Goal: Communication & Community: Answer question/provide support

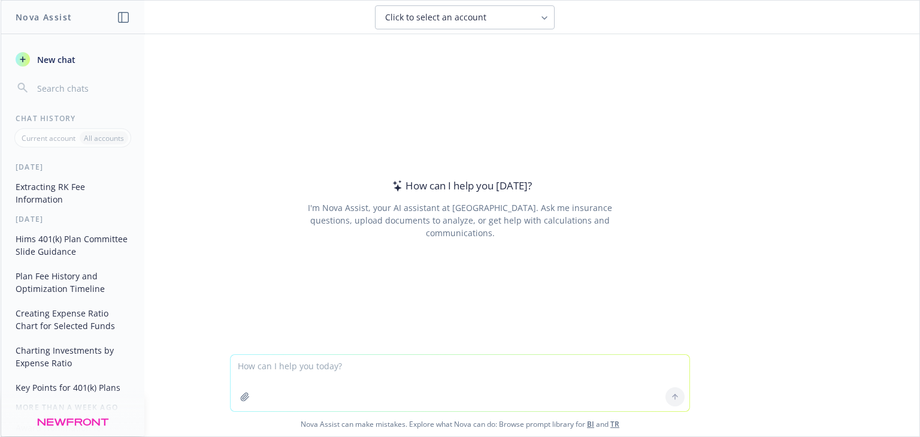
click at [306, 378] on textarea at bounding box center [460, 383] width 459 height 56
paste textarea "Please describe your team structure (if applicable) and service model and descr…"
type textarea "Help me with some nomination work. I am an account executive. Here's the questi…"
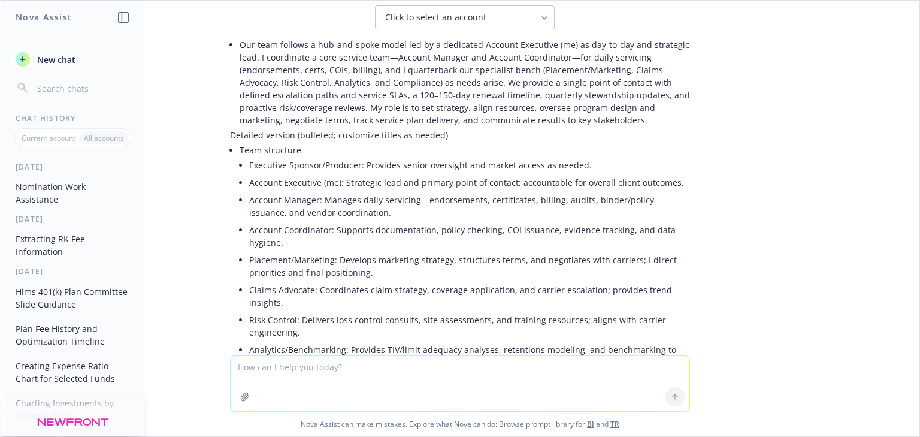
scroll to position [103, 0]
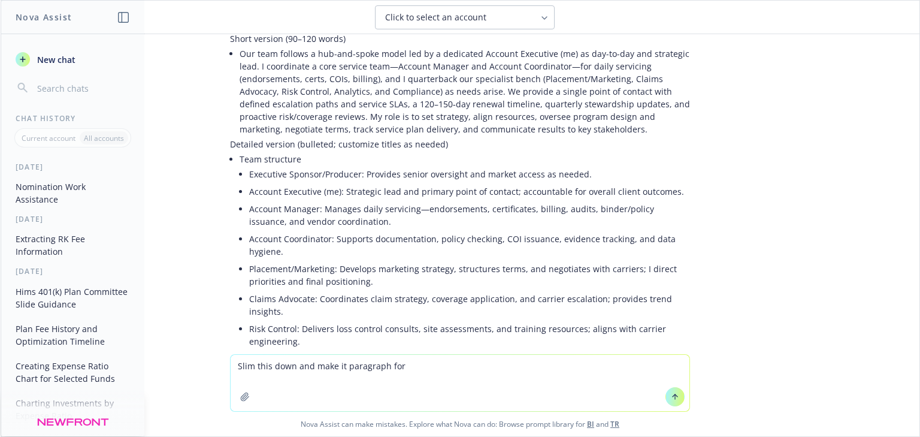
type textarea "Slim this down and make it paragraph form"
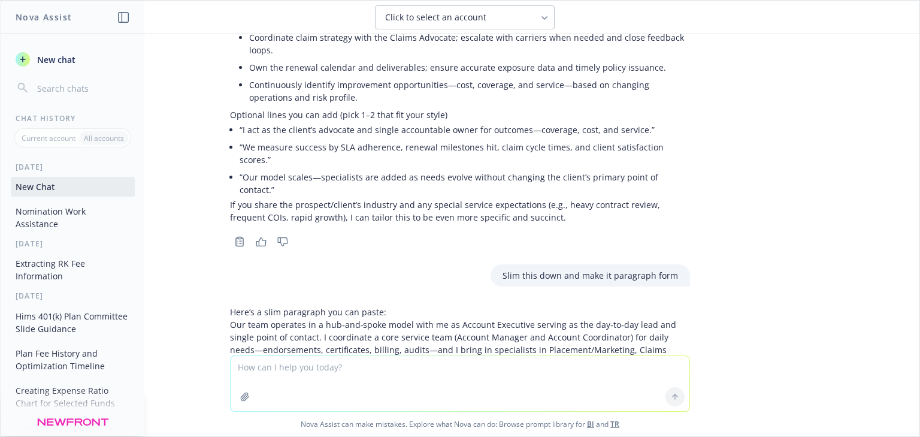
scroll to position [862, 0]
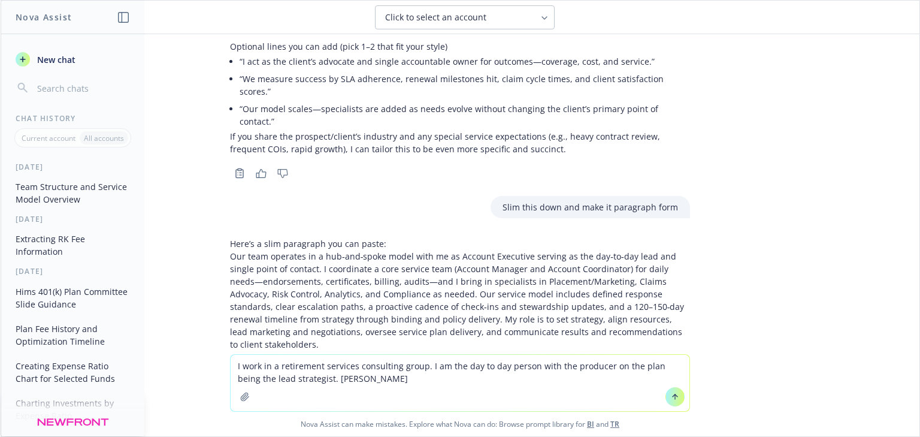
type textarea "I work in a retirement services consulting group. I am the day to day person wi…"
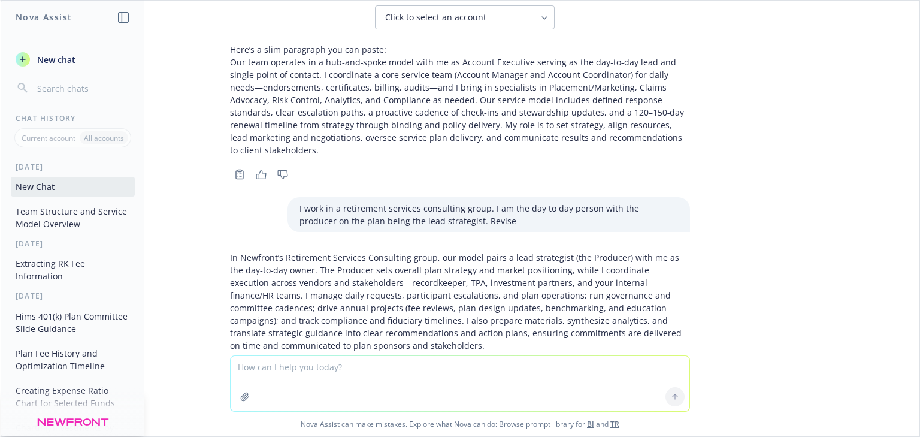
scroll to position [1057, 0]
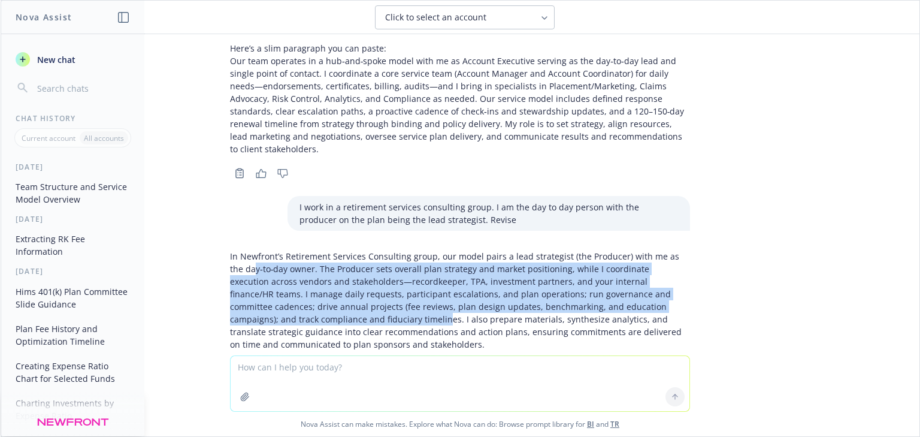
drag, startPoint x: 276, startPoint y: 219, endPoint x: 286, endPoint y: 264, distance: 45.6
click at [286, 264] on p "In Newfront’s Retirement Services Consulting group, our model pairs a lead stra…" at bounding box center [460, 300] width 460 height 101
click at [281, 250] on p "In Newfront’s Retirement Services Consulting group, our model pairs a lead stra…" at bounding box center [460, 300] width 460 height 101
click at [244, 250] on p "In Newfront’s Retirement Services Consulting group, our model pairs a lead stra…" at bounding box center [460, 300] width 460 height 101
click at [250, 250] on p "In Newfront’s Retirement Services Consulting group, our model pairs a lead stra…" at bounding box center [460, 300] width 460 height 101
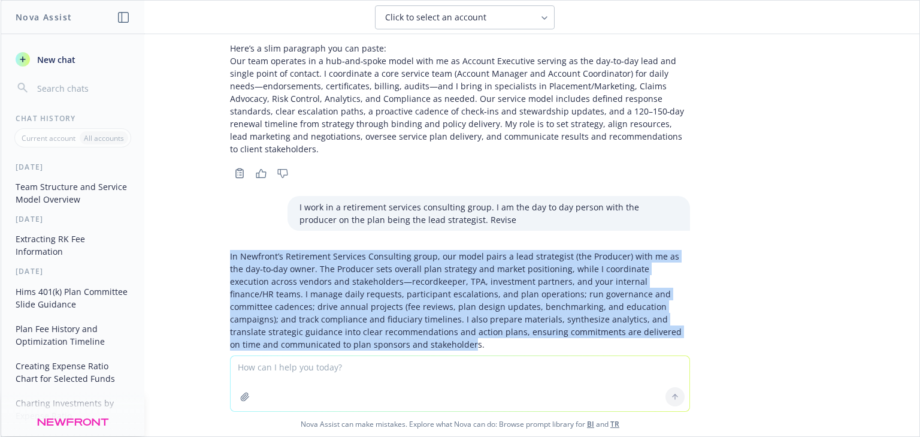
drag, startPoint x: 221, startPoint y: 205, endPoint x: 325, endPoint y: 294, distance: 136.8
click at [325, 294] on div "In Newfront’s Retirement Services Consulting group, our model pairs a lead stra…" at bounding box center [460, 311] width 479 height 132
copy p "In Newfront’s Retirement Services Consulting group, our model pairs a lead stra…"
click at [326, 297] on p "In Newfront’s Retirement Services Consulting group, our model pairs a lead stra…" at bounding box center [460, 300] width 460 height 101
drag, startPoint x: 333, startPoint y: 297, endPoint x: 213, endPoint y: 203, distance: 151.5
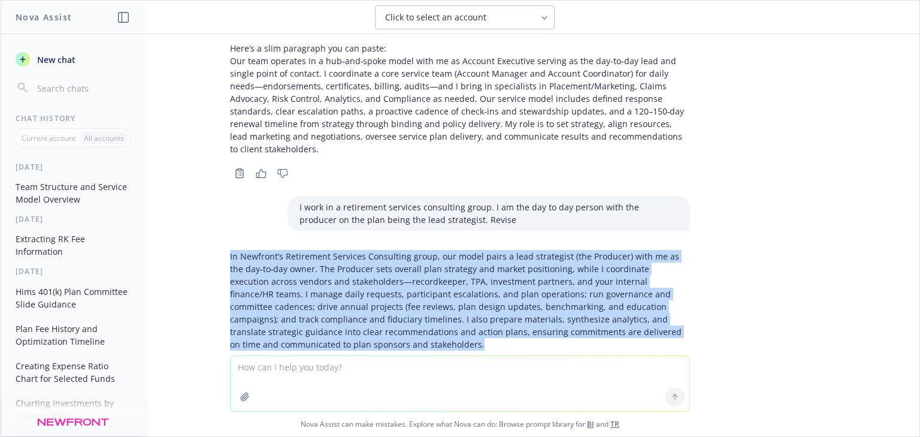
click at [221, 245] on div "In Newfront’s Retirement Services Consulting group, our model pairs a lead stra…" at bounding box center [460, 311] width 479 height 132
copy p "In Newfront’s Retirement Services Consulting group, our model pairs a lead stra…"
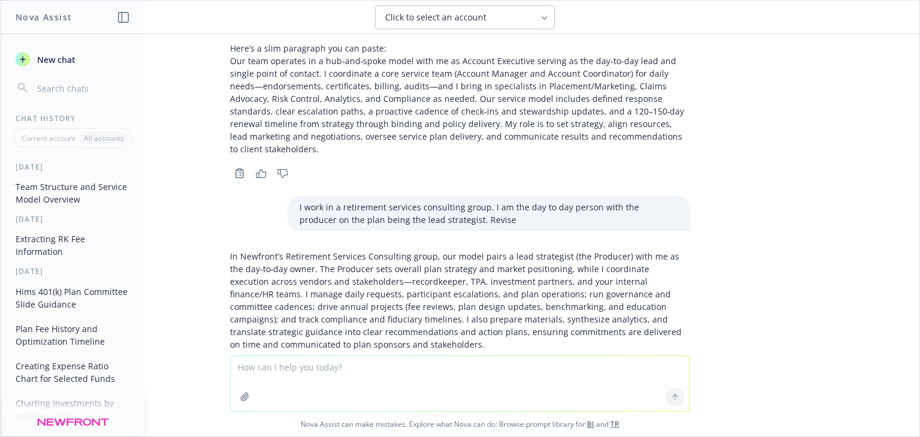
click at [279, 371] on textarea at bounding box center [460, 383] width 459 height 55
paste textarea "Who do you consider your most important mentor, and why?"
type textarea "Who do you consider your most important mentor, and why? Use [PERSON_NAME]"
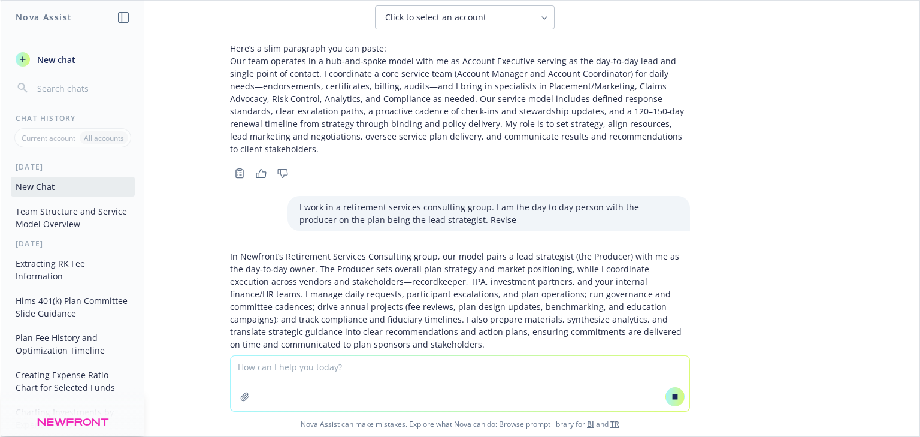
scroll to position [1062, 0]
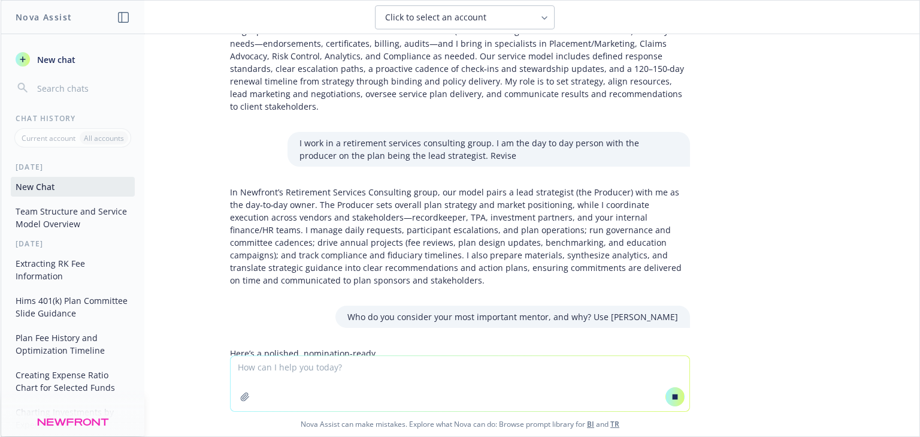
drag, startPoint x: 486, startPoint y: 276, endPoint x: 433, endPoint y: 343, distance: 85.7
click at [433, 379] on div at bounding box center [460, 386] width 900 height 14
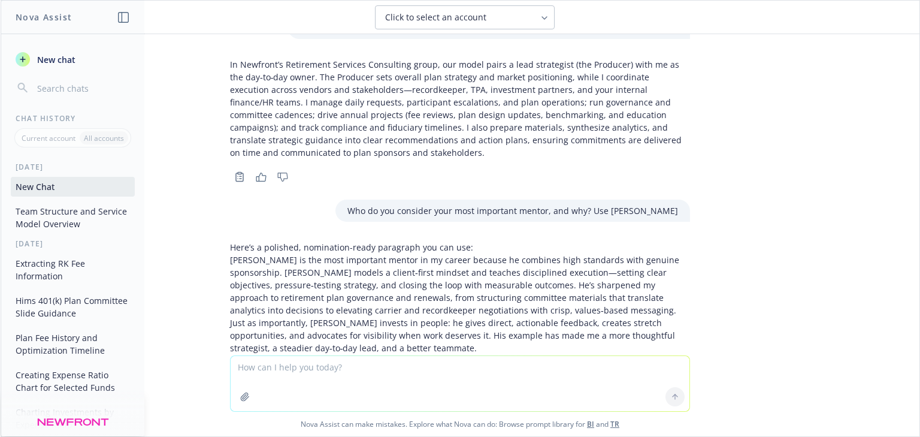
scroll to position [1252, 0]
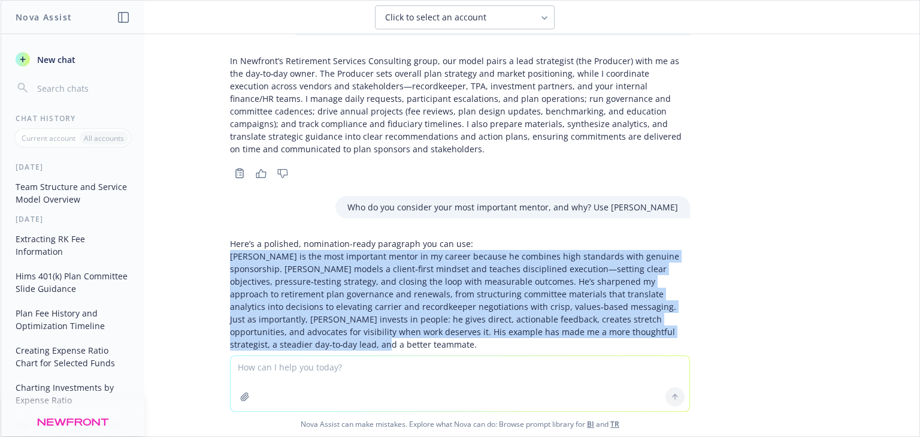
drag, startPoint x: 216, startPoint y: 206, endPoint x: 326, endPoint y: 292, distance: 139.2
click at [326, 292] on div "Here’s a polished, nomination-ready paragraph you can use: [PERSON_NAME] is the…" at bounding box center [460, 304] width 479 height 144
copy p "[PERSON_NAME] is the most important mentor in my career because he combines hig…"
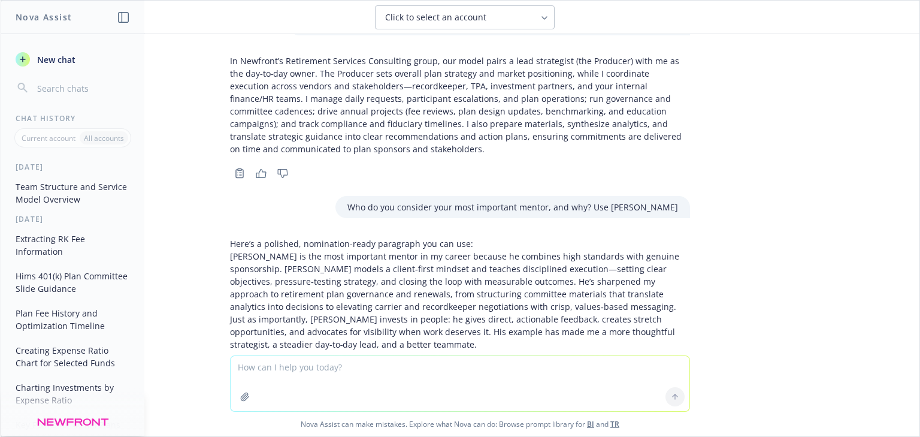
click at [381, 367] on textarea at bounding box center [460, 383] width 459 height 55
paste textarea "How are you giving back to your community and your profession?"
type textarea "How are you giving back to your community and your profession?"
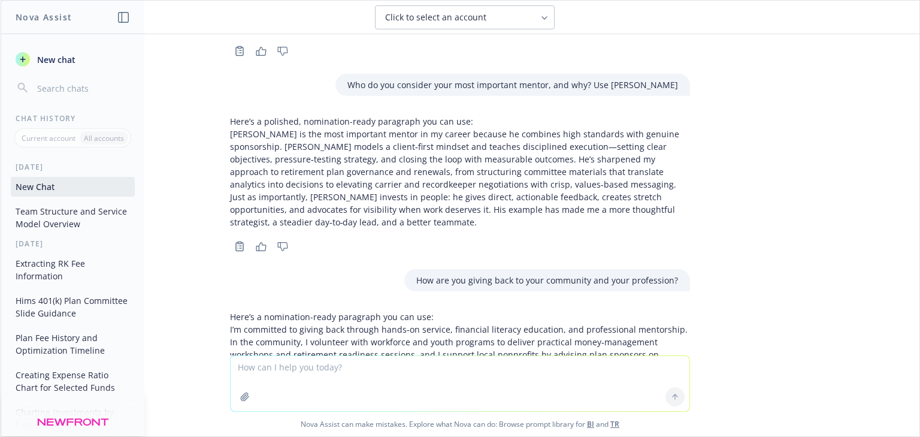
scroll to position [1448, 0]
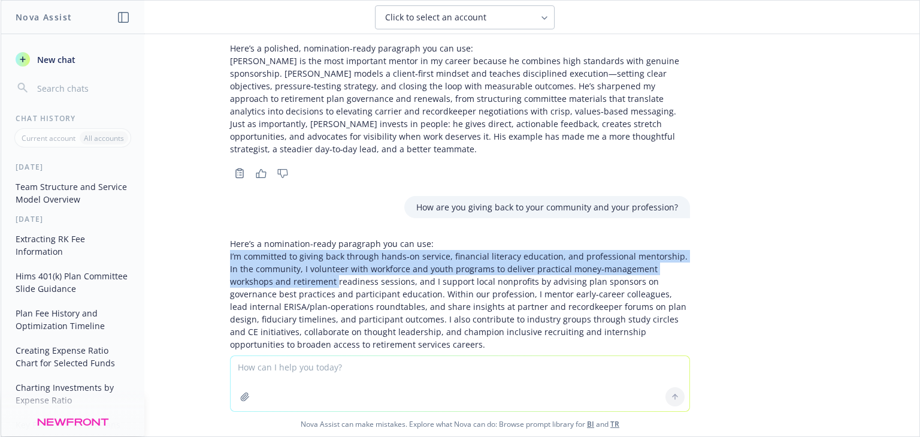
drag, startPoint x: 224, startPoint y: 206, endPoint x: 285, endPoint y: 228, distance: 65.8
click at [285, 250] on p "I’m committed to giving back through hands‑on service, financial literacy educa…" at bounding box center [460, 300] width 460 height 101
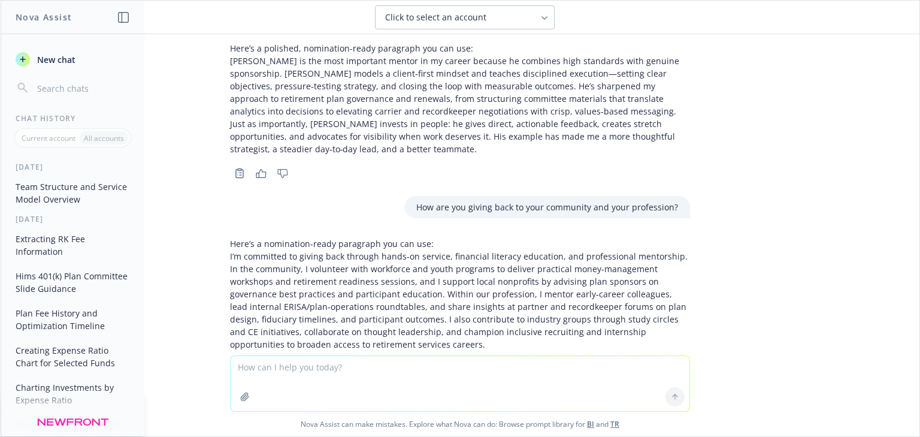
click at [324, 365] on textarea at bounding box center [460, 383] width 459 height 55
type textarea "I don't do any of that, be more vague"
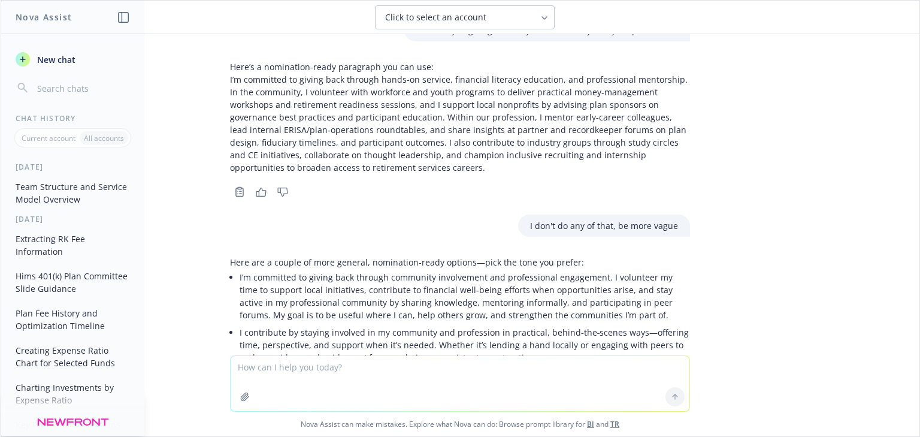
scroll to position [1639, 0]
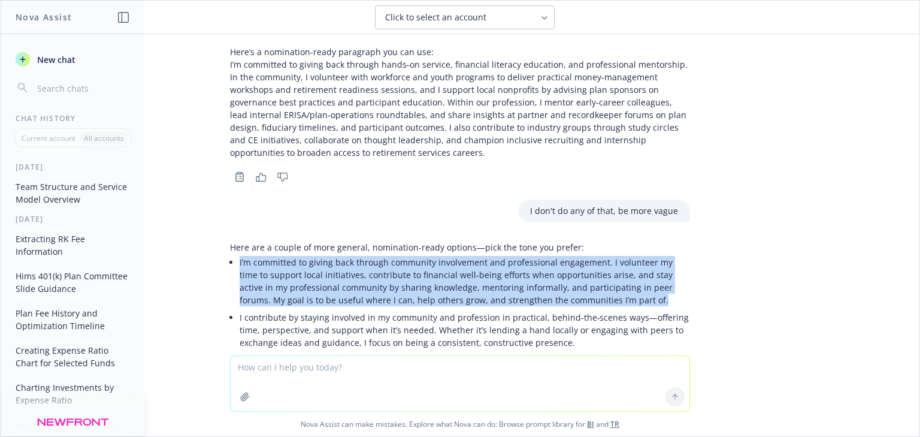
drag, startPoint x: 599, startPoint y: 250, endPoint x: 232, endPoint y: 213, distance: 368.5
click at [232, 241] on div "Here are a couple of more general, nomination-ready options—pick the tone you p…" at bounding box center [460, 296] width 460 height 110
copy p "I’m committed to giving back through community involvement and professional eng…"
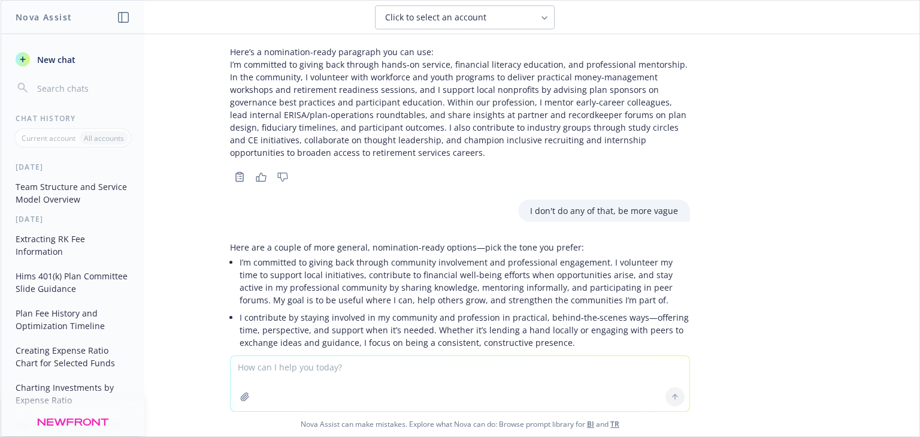
click at [355, 358] on textarea at bounding box center [460, 383] width 459 height 55
paste textarea "Who is your role model - and why?"
type textarea "Who is your role model - and why?"
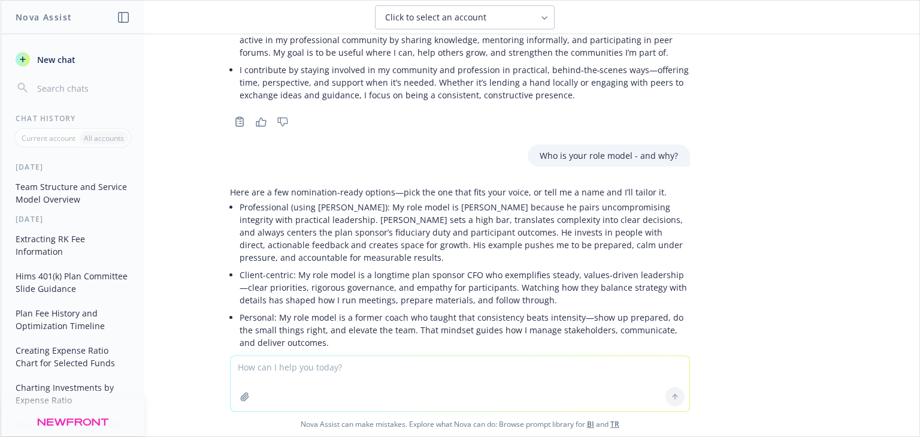
scroll to position [1887, 0]
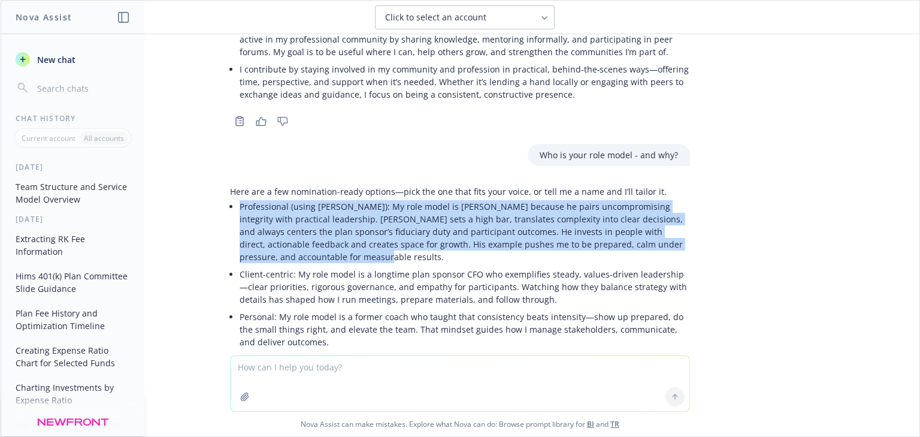
drag, startPoint x: 340, startPoint y: 208, endPoint x: 226, endPoint y: 156, distance: 125.8
click at [240, 198] on li "Professional (using [PERSON_NAME]): My role model is [PERSON_NAME] because he p…" at bounding box center [465, 232] width 451 height 68
click at [371, 200] on p "Professional (using [PERSON_NAME]): My role model is [PERSON_NAME] because he p…" at bounding box center [465, 231] width 451 height 63
drag, startPoint x: 318, startPoint y: 203, endPoint x: 366, endPoint y: 158, distance: 65.7
click at [366, 200] on p "Professional (using [PERSON_NAME]): My role model is [PERSON_NAME] because he p…" at bounding box center [465, 231] width 451 height 63
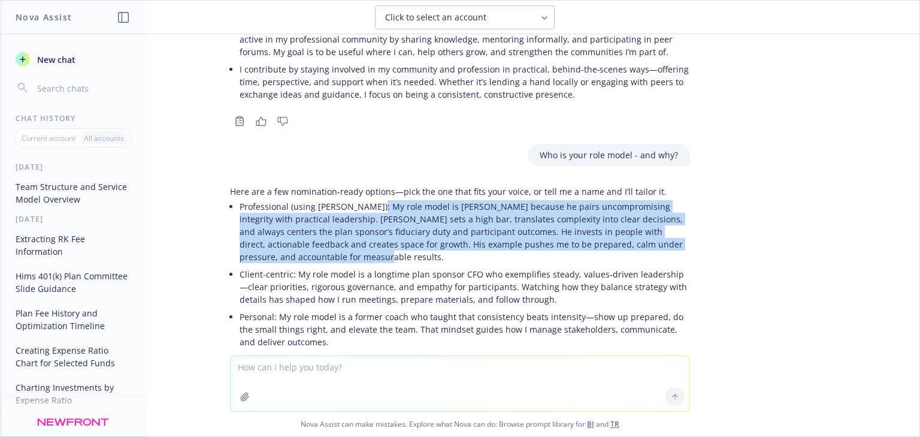
copy p "My role model is [PERSON_NAME] because he pairs uncompromising integrity with p…"
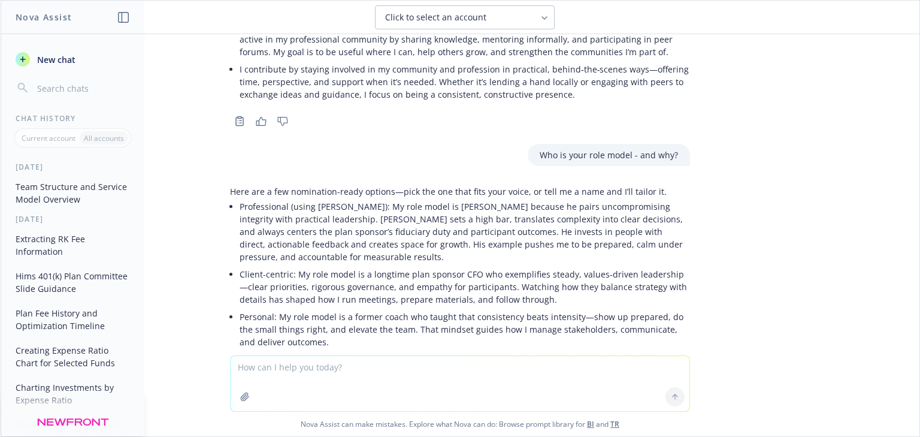
click at [304, 362] on textarea at bounding box center [460, 383] width 459 height 55
paste textarea "If we were to call one person as a reference for your inclusion on this list, w…"
type textarea "If we were to call one person as a reference for your inclusion on this list, w…"
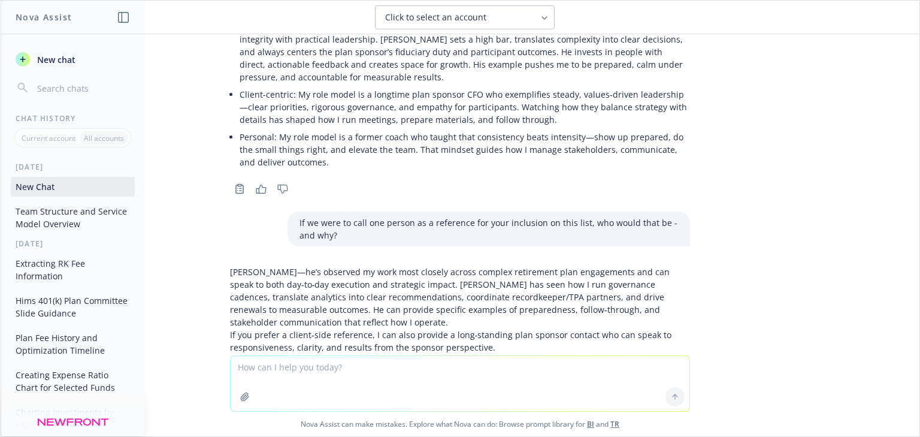
scroll to position [2070, 0]
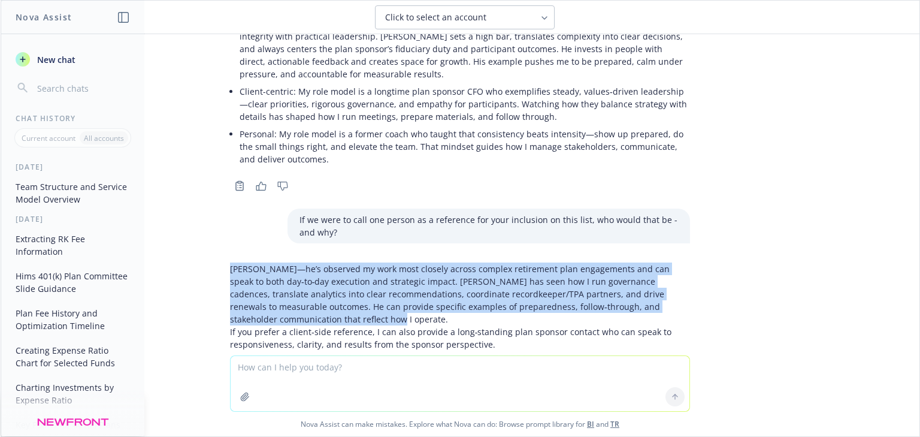
drag, startPoint x: 223, startPoint y: 216, endPoint x: 291, endPoint y: 262, distance: 82.3
click at [291, 262] on p "[PERSON_NAME]—he’s observed my work most closely across complex retirement plan…" at bounding box center [460, 293] width 460 height 63
copy p "[PERSON_NAME]—he’s observed my work most closely across complex retirement plan…"
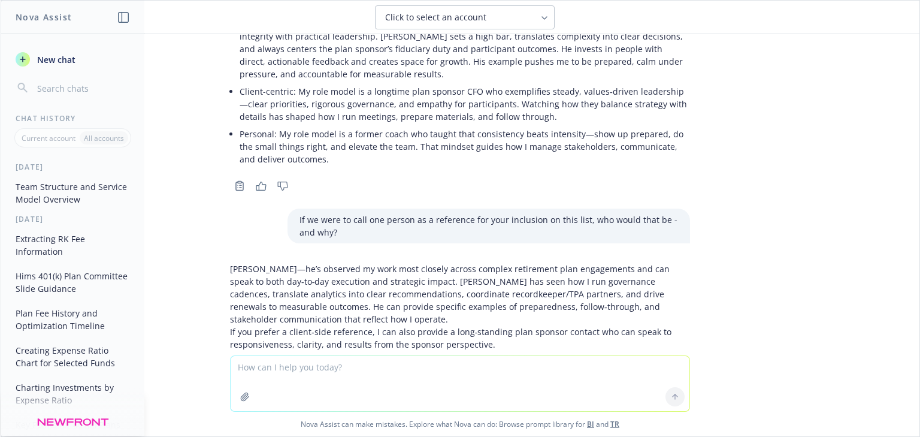
drag, startPoint x: 366, startPoint y: 391, endPoint x: 351, endPoint y: 370, distance: 26.1
click at [357, 379] on textarea at bounding box center [460, 383] width 459 height 55
paste textarea "Why retirement plans? Why do you do what you do?"
type textarea "Why retirement plans? Why do you do what you do?"
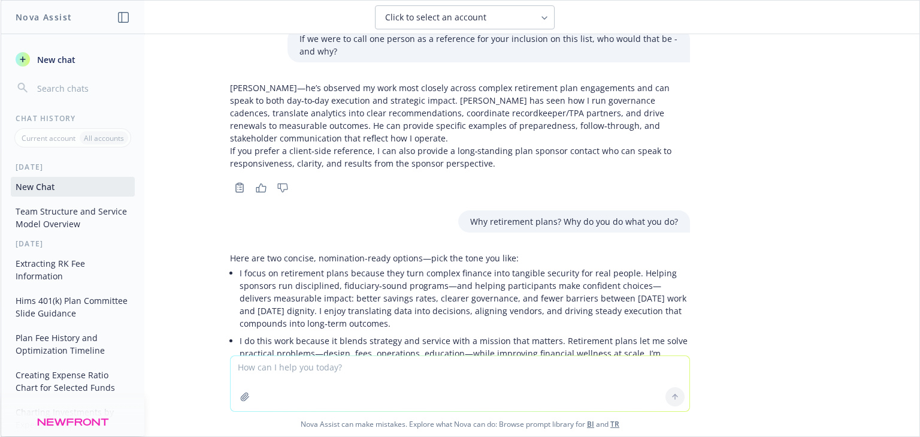
scroll to position [2288, 0]
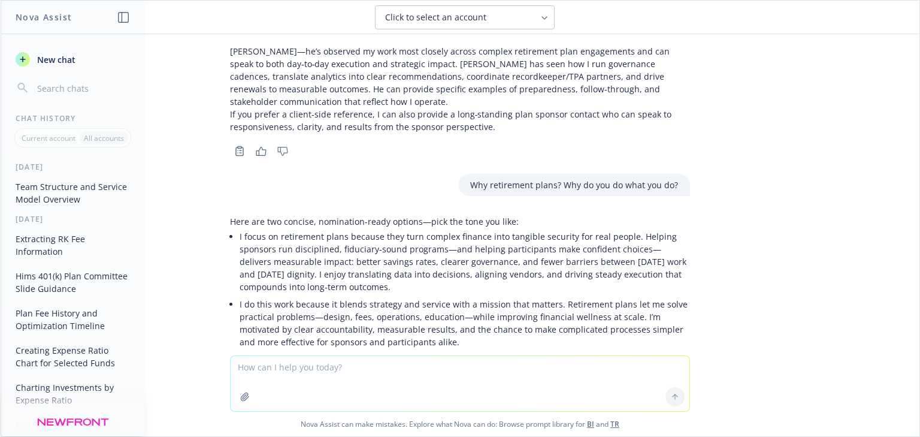
drag, startPoint x: 392, startPoint y: 234, endPoint x: 232, endPoint y: 187, distance: 166.8
click at [232, 215] on div "Here are two concise, nomination-ready options—pick the tone you like: I focus …" at bounding box center [460, 282] width 460 height 135
copy p "I focus on retirement plans because they turn complex finance into tangible sec…"
click at [340, 373] on textarea at bounding box center [460, 383] width 459 height 55
paste textarea "How did you get started working with retirement plans?"
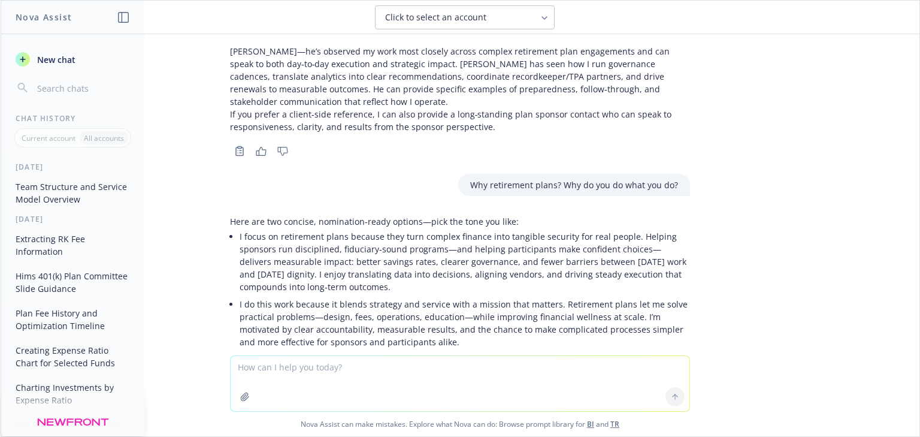
type textarea "How did you get started working with retirement plans?"
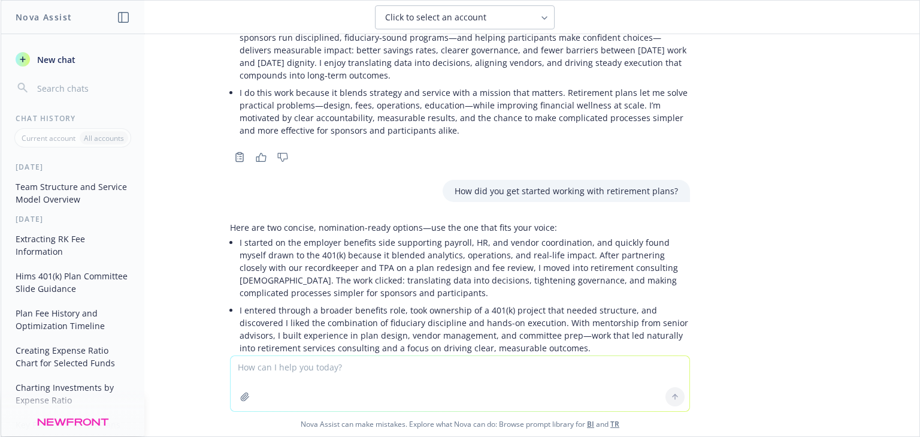
scroll to position [2505, 0]
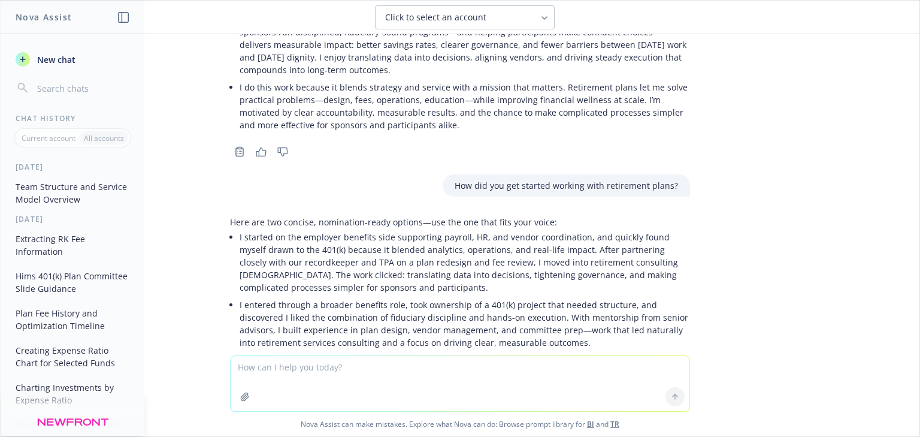
click at [342, 367] on textarea at bounding box center [460, 383] width 459 height 55
type textarea "I started as a client service role in a recordkeeper/TPA firm. Revise"
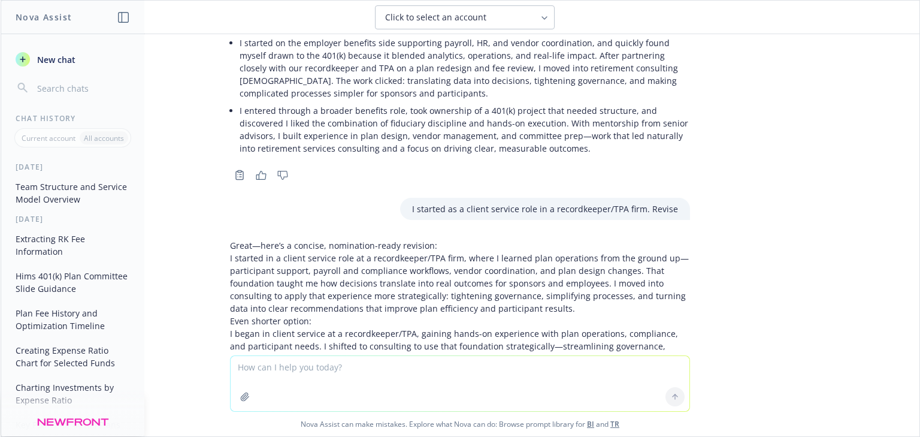
scroll to position [2713, 0]
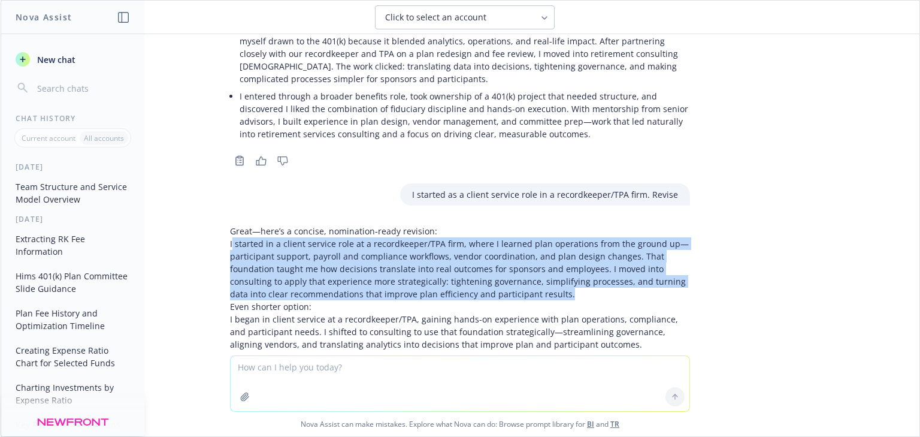
drag, startPoint x: 225, startPoint y: 194, endPoint x: 563, endPoint y: 240, distance: 340.5
click at [563, 240] on p "I started in a client service role at a recordkeeper/TPA firm, where I learned …" at bounding box center [460, 268] width 460 height 63
copy p "started in a client service role at a recordkeeper/TPA firm, where I learned pl…"
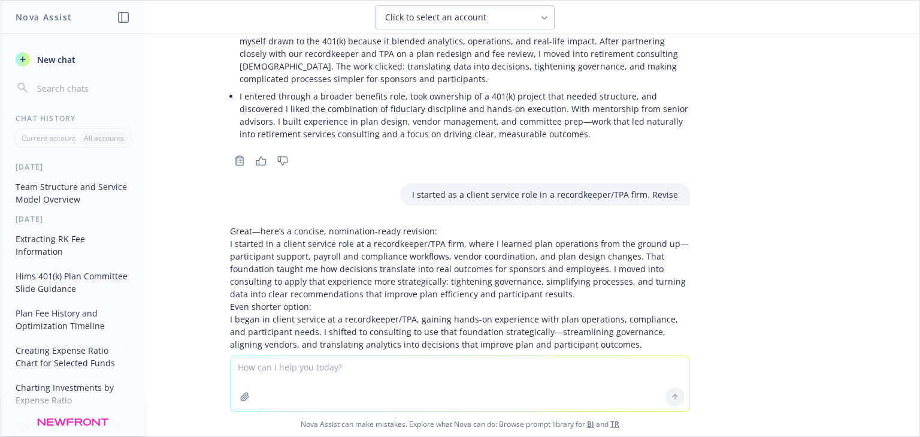
click at [311, 358] on textarea at bounding box center [460, 383] width 459 height 55
paste textarea "How do you stay relevant in our ever-changing retirement plan industry?"
type textarea "How do you stay relevant in our ever-changing retirement plan industry?"
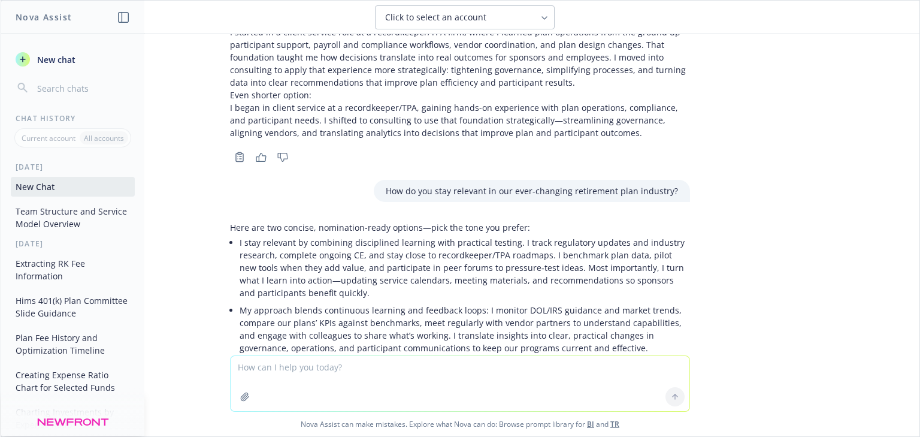
scroll to position [2931, 0]
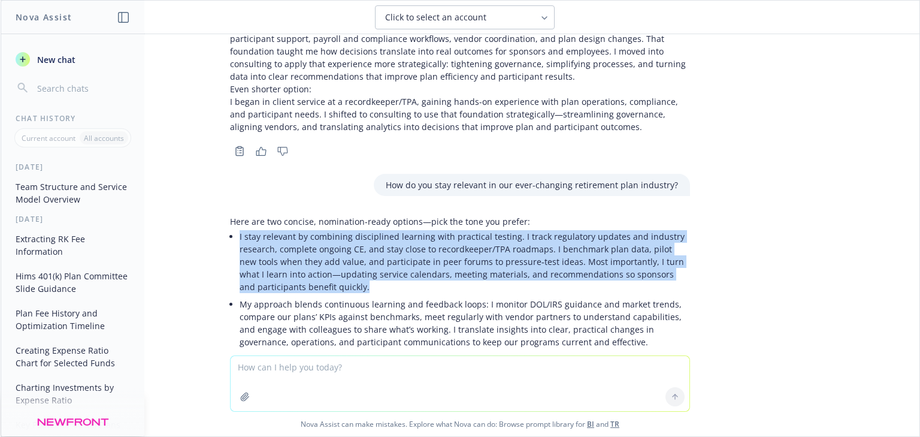
drag, startPoint x: 232, startPoint y: 187, endPoint x: 366, endPoint y: 235, distance: 142.7
click at [366, 235] on div "Here are two concise, nomination-ready options—pick the tone you prefer: I stay…" at bounding box center [460, 282] width 460 height 135
copy p "I stay relevant by combining disciplined learning with practical testing. I tra…"
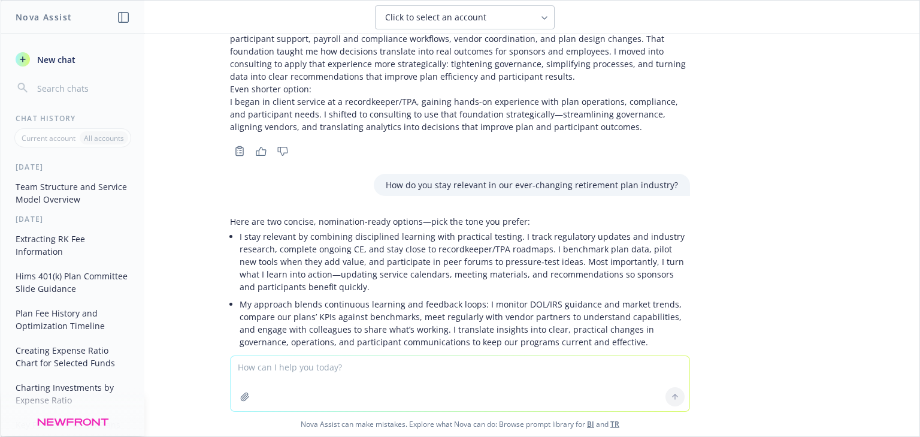
click at [307, 365] on textarea at bounding box center [460, 383] width 459 height 55
paste textarea "Share a client success or prospecting story you are proud of this year."
type textarea "Share a client success or prospecting story you are proud of this year."
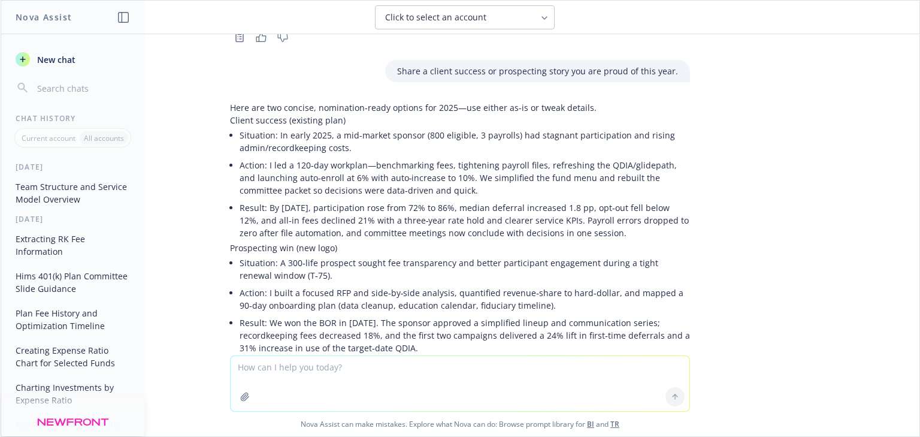
scroll to position [3268, 0]
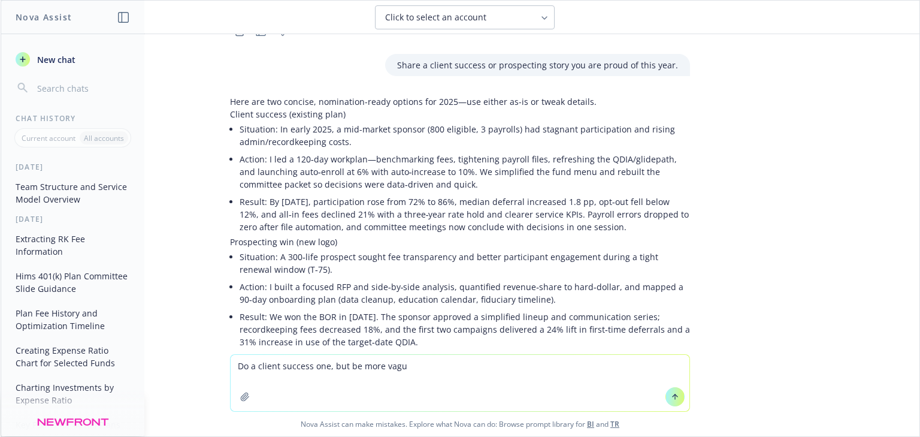
type textarea "Do a client success one, but be more vague"
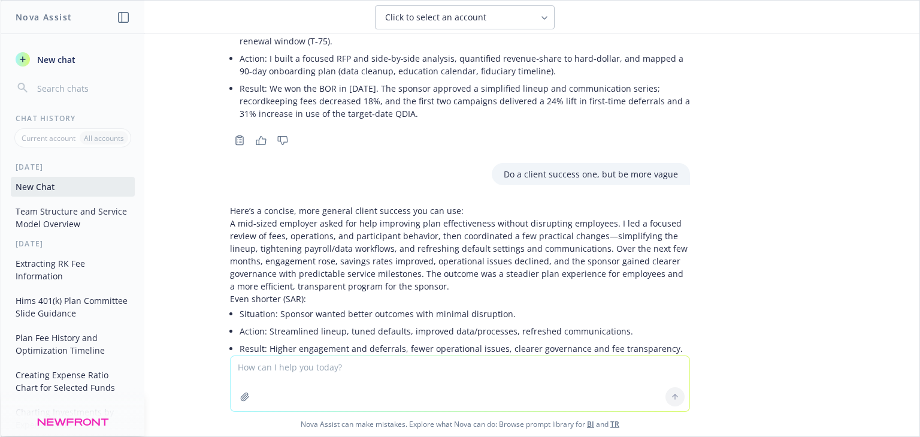
scroll to position [3503, 0]
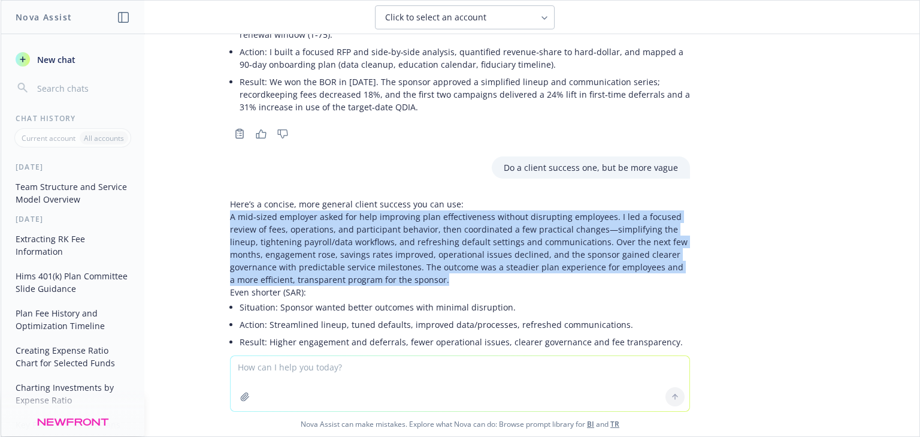
drag, startPoint x: 223, startPoint y: 168, endPoint x: 370, endPoint y: 223, distance: 157.4
click at [370, 223] on p "A mid‑sized employer asked for help improving plan effectiveness without disrup…" at bounding box center [460, 247] width 460 height 75
copy p "A mid‑sized employer asked for help improving plan effectiveness without disrup…"
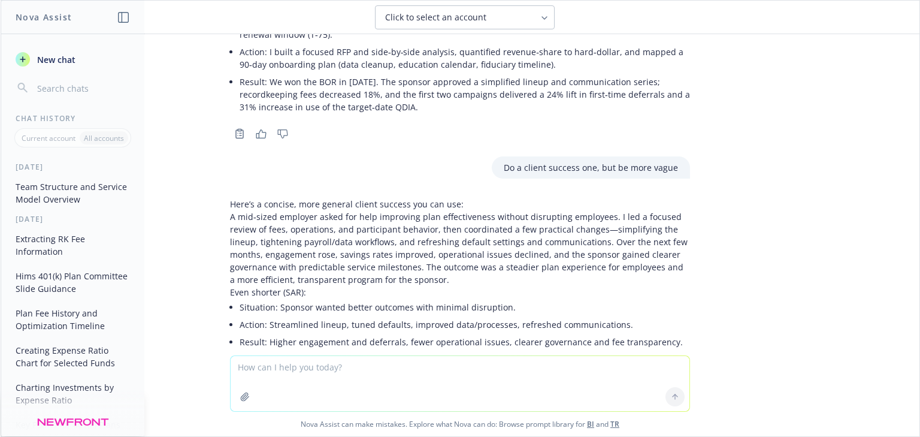
click at [316, 365] on textarea at bounding box center [460, 383] width 459 height 55
paste textarea "How did you build your practice?"
type textarea "How did you build your practice?"
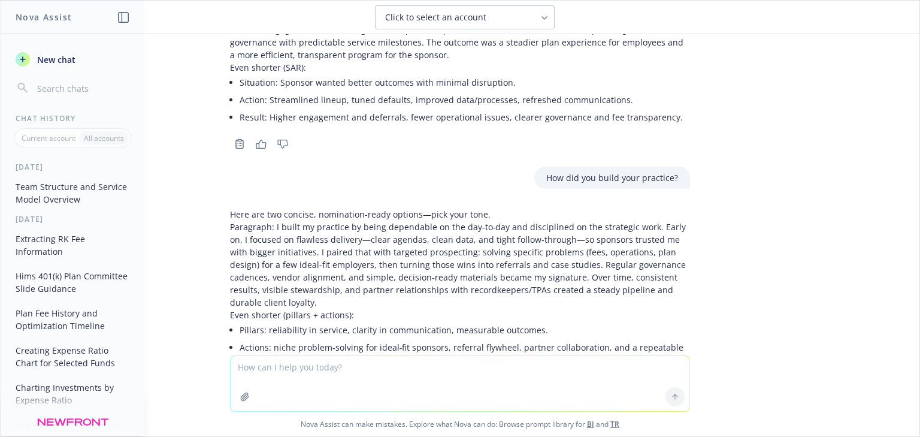
scroll to position [3733, 0]
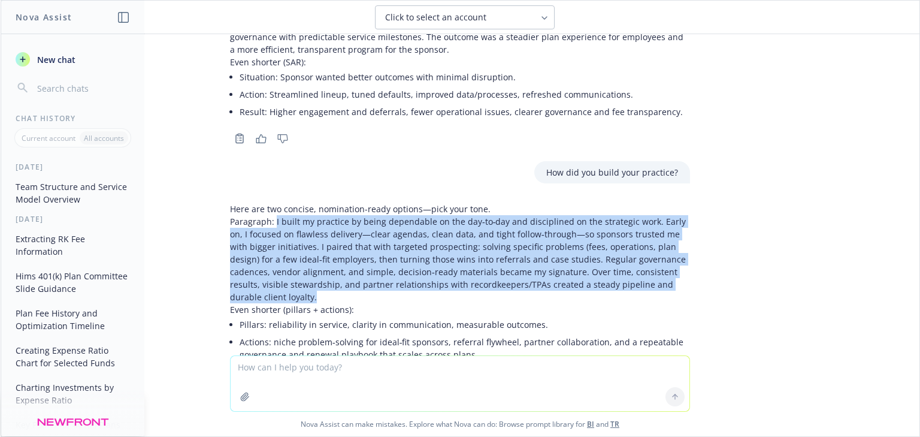
drag, startPoint x: 267, startPoint y: 172, endPoint x: 714, endPoint y: 230, distance: 450.8
click at [714, 230] on div "Help me with some nomination work. I am an account executive. Here's the questi…" at bounding box center [460, 194] width 919 height 321
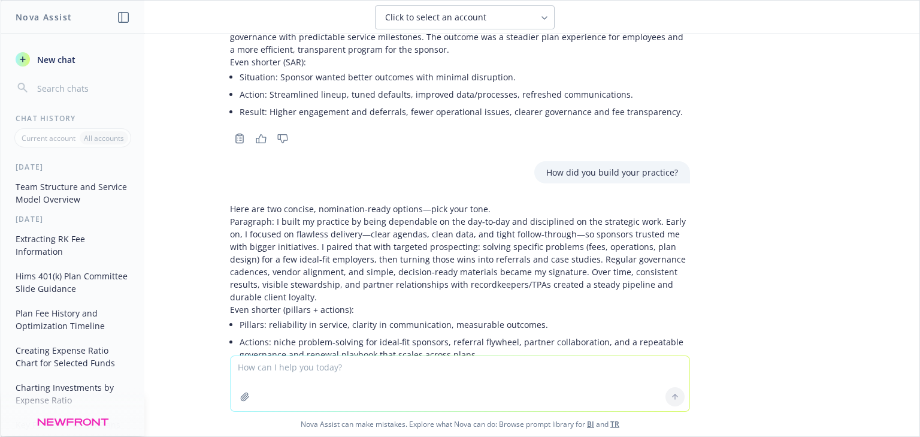
click at [300, 369] on textarea at bounding box center [460, 383] width 459 height 55
type textarea "I don't actually sell, can we tweak this?"
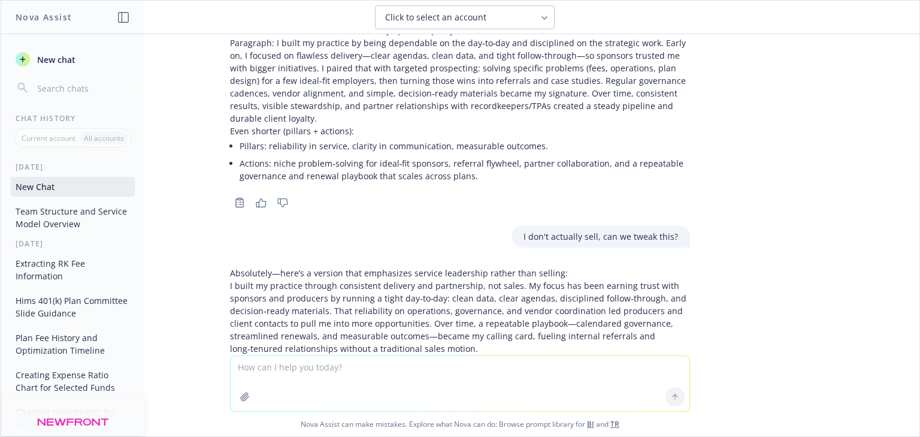
scroll to position [3928, 0]
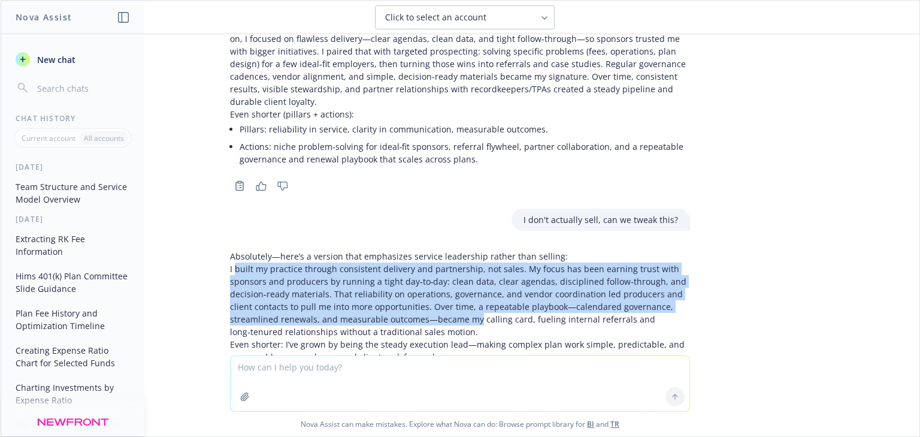
drag, startPoint x: 229, startPoint y: 209, endPoint x: 470, endPoint y: 259, distance: 246.2
click at [470, 262] on p "I built my practice through consistent delivery and partnership, not sales. My …" at bounding box center [460, 299] width 460 height 75
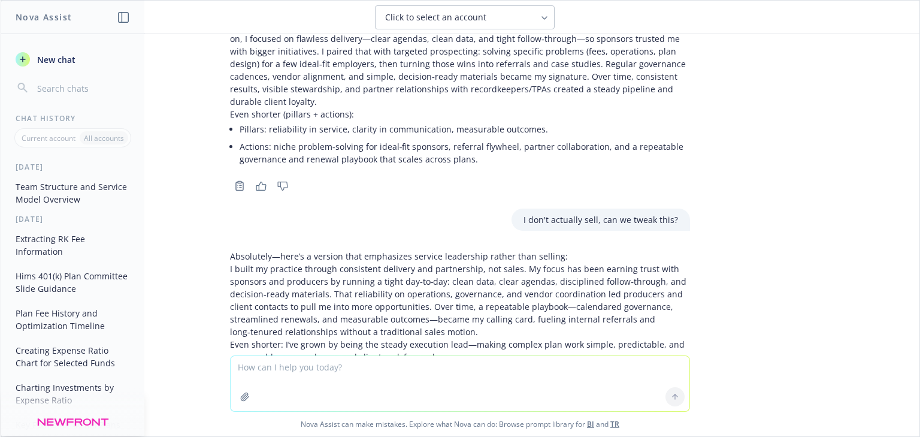
click at [470, 265] on p "I built my practice through consistent delivery and partnership, not sales. My …" at bounding box center [460, 299] width 460 height 75
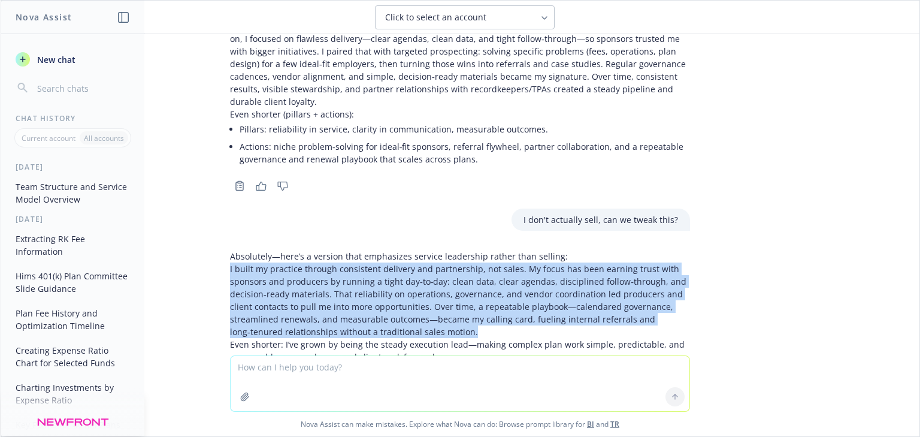
drag, startPoint x: 469, startPoint y: 268, endPoint x: 189, endPoint y: 205, distance: 286.8
click at [189, 205] on div "Help me with some nomination work. I am an account executive. Here's the questi…" at bounding box center [460, 194] width 919 height 321
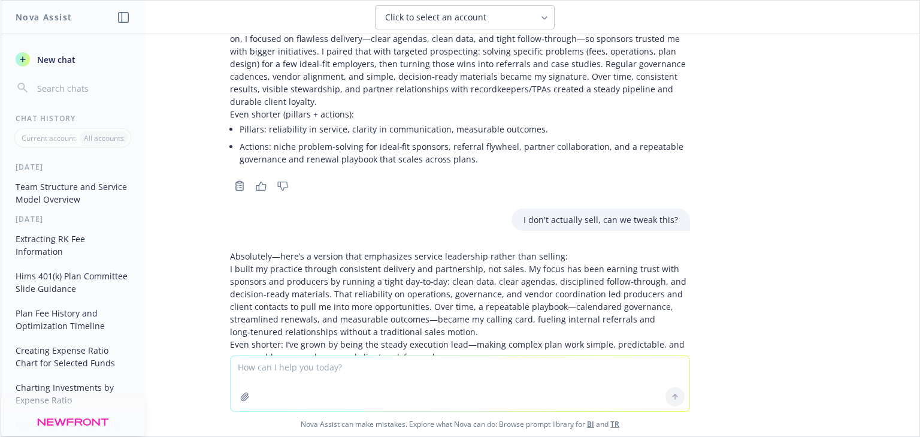
click at [295, 374] on textarea at bounding box center [460, 383] width 459 height 55
paste textarea "Describe the most frustrating day of your career - and what you have learned fr…"
type textarea "Describe the most frustrating day of your career - and what you have learned fr…"
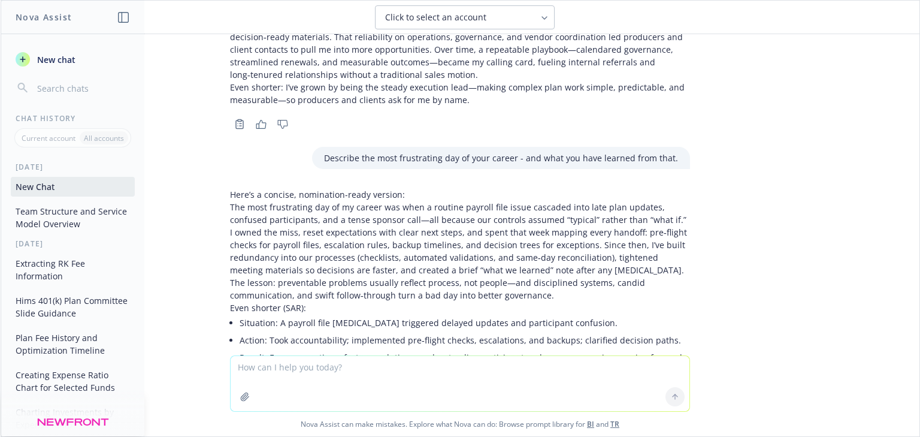
scroll to position [4188, 0]
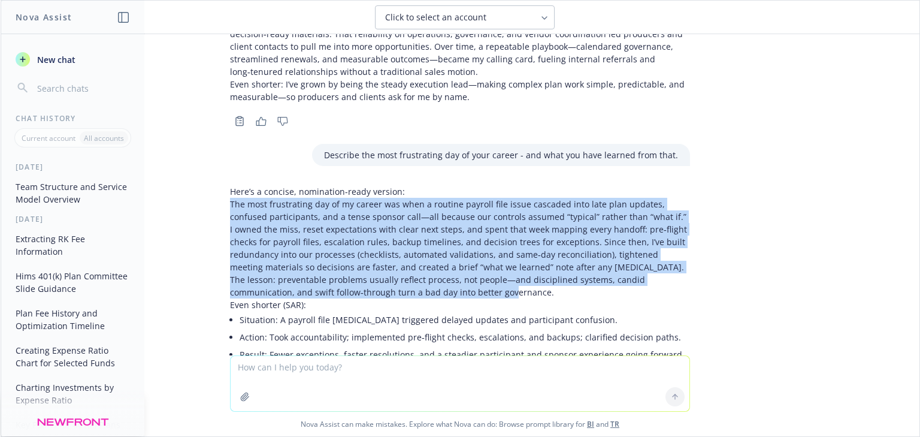
drag, startPoint x: 224, startPoint y: 142, endPoint x: 434, endPoint y: 224, distance: 226.3
click at [434, 224] on p "The most frustrating day of my career was when a routine payroll file issue cas…" at bounding box center [460, 248] width 460 height 101
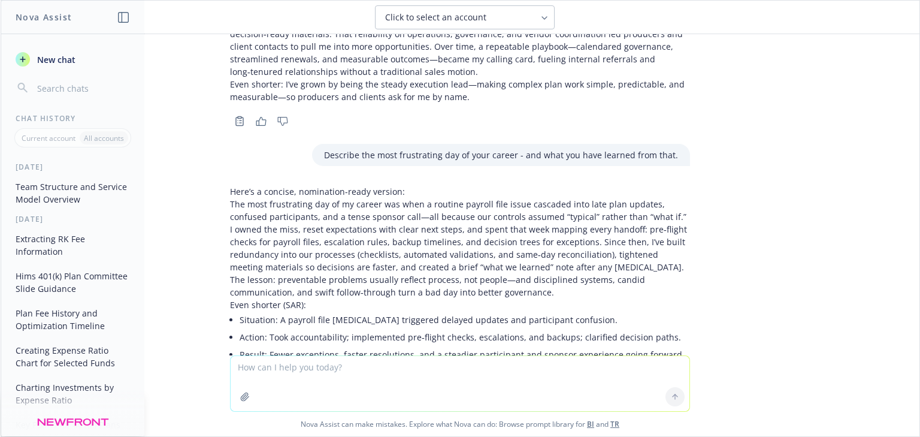
click at [297, 367] on textarea at bounding box center [460, 383] width 459 height 55
paste textarea "In your opinion, what are the top 3 biggest challenges our industry will face i…"
type textarea "In your opinion, what are the top 3 biggest challenges our industry will face i…"
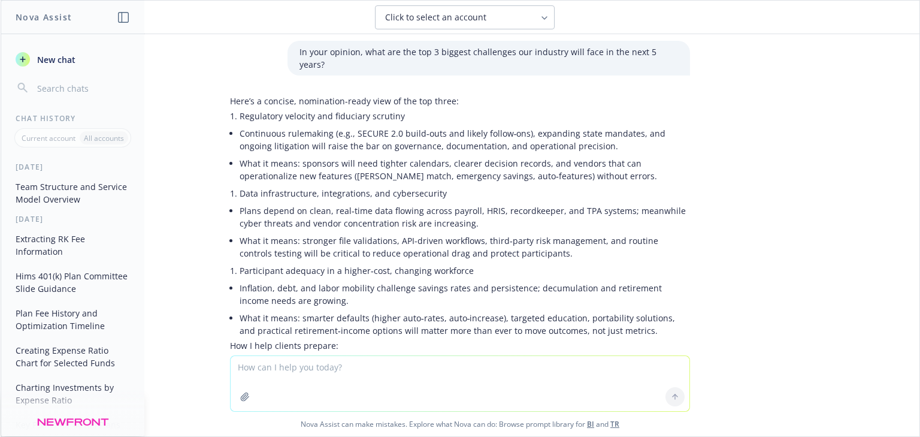
scroll to position [4558, 0]
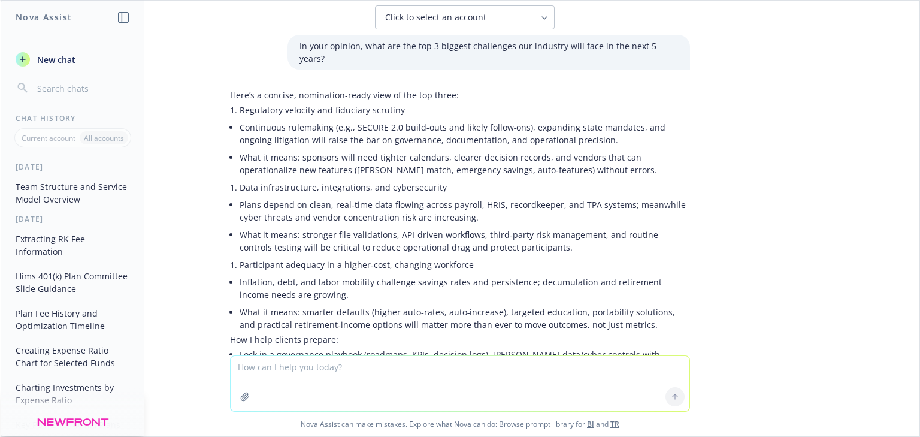
drag, startPoint x: 274, startPoint y: 212, endPoint x: 241, endPoint y: 253, distance: 53.2
click at [241, 303] on li "What it means: smarter defaults (higher auto‑rates, auto‑increase), targeted ed…" at bounding box center [465, 318] width 451 height 30
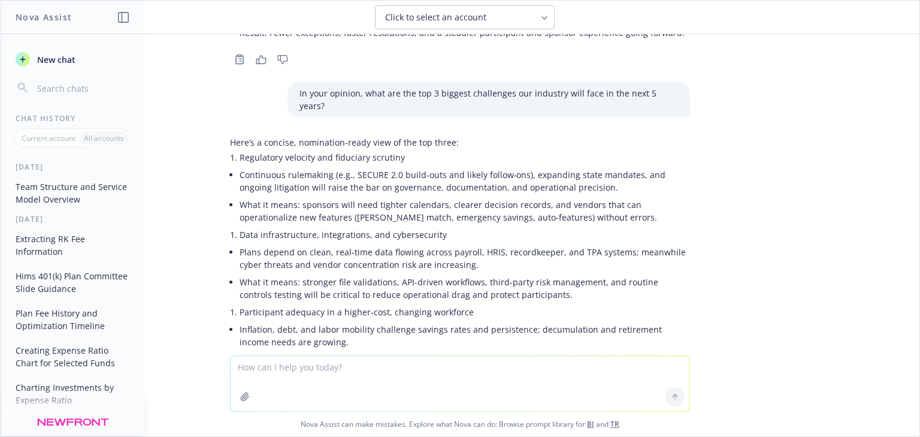
scroll to position [4510, 0]
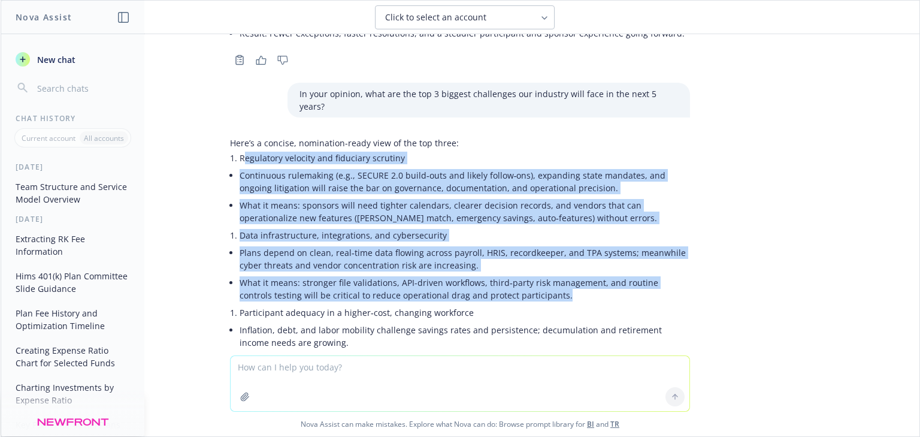
drag, startPoint x: 237, startPoint y: 84, endPoint x: 558, endPoint y: 225, distance: 350.1
click at [558, 225] on div "Here’s a concise, nomination-ready view of the top three: Regulatory velocity a…" at bounding box center [460, 287] width 460 height 300
click at [301, 244] on li "Plans depend on clean, real‑time data flowing across payroll, HRIS, recordkeepe…" at bounding box center [465, 259] width 451 height 30
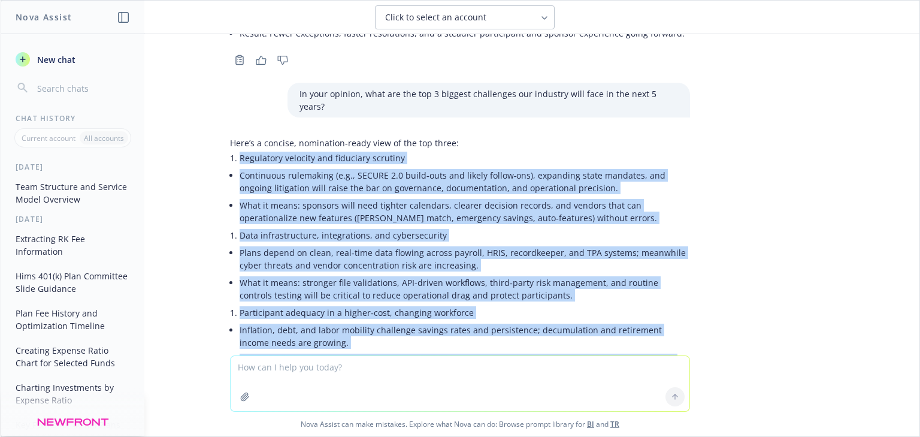
drag, startPoint x: 235, startPoint y: 83, endPoint x: 640, endPoint y: 297, distance: 458.1
click at [640, 297] on div "Here’s a concise, nomination-ready view of the top three: Regulatory velocity a…" at bounding box center [460, 287] width 460 height 300
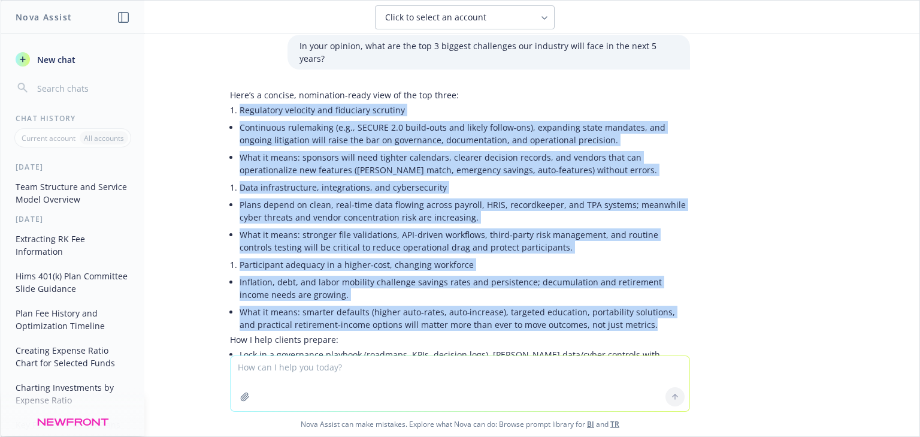
click at [537, 303] on li "What it means: smarter defaults (higher auto‑rates, auto‑increase), targeted ed…" at bounding box center [465, 318] width 451 height 30
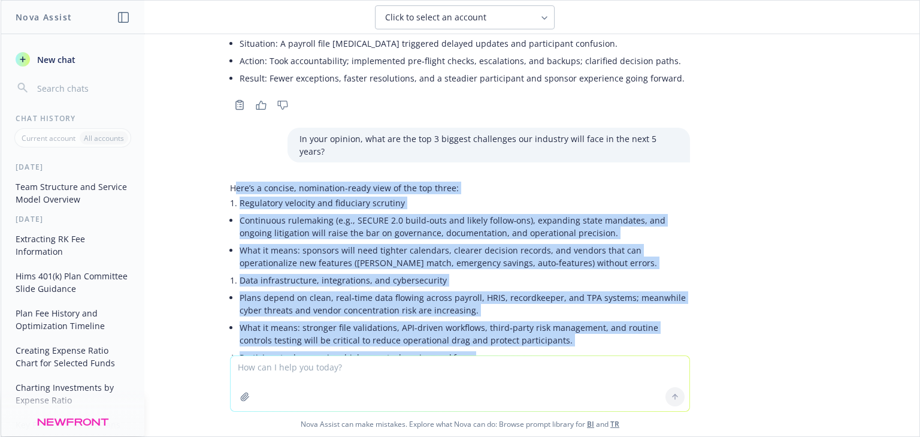
scroll to position [4462, 0]
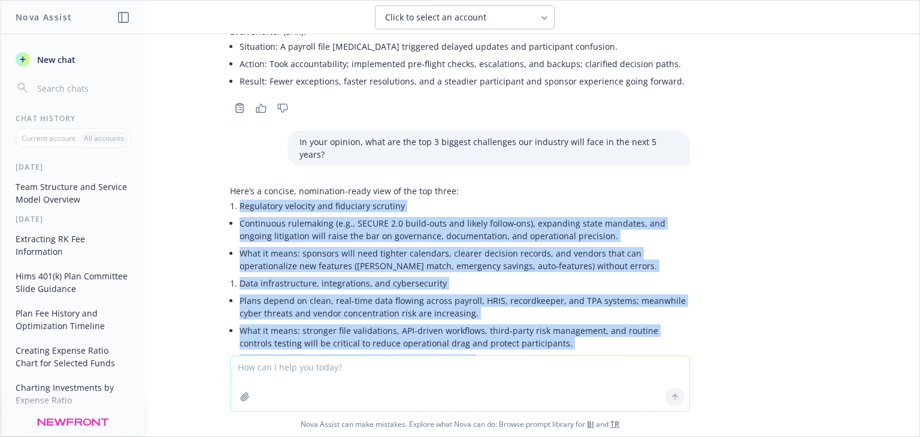
drag, startPoint x: 624, startPoint y: 289, endPoint x: 231, endPoint y: 133, distance: 423.4
click at [231, 185] on div "Here’s a concise, nomination-ready view of the top three: Regulatory velocity a…" at bounding box center [460, 335] width 460 height 300
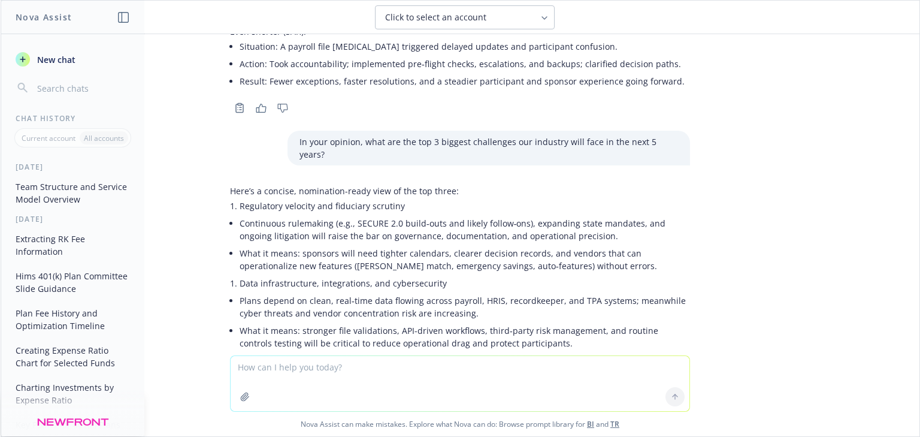
click at [280, 376] on textarea at bounding box center [460, 383] width 459 height 55
paste textarea "What are you working to improve for next year?"
type textarea "What are you working to improve for next year?"
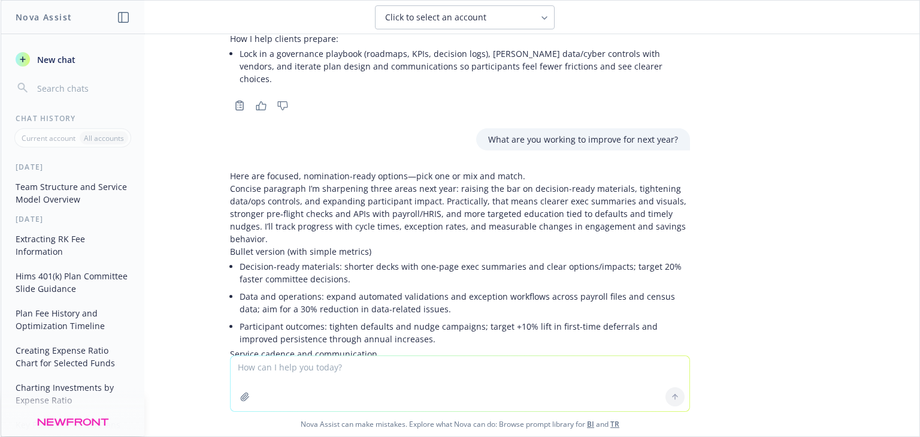
scroll to position [4860, 0]
click at [416, 180] on p "Concise paragraph I’m sharpening three areas next year: raising the bar on deci…" at bounding box center [460, 211] width 460 height 63
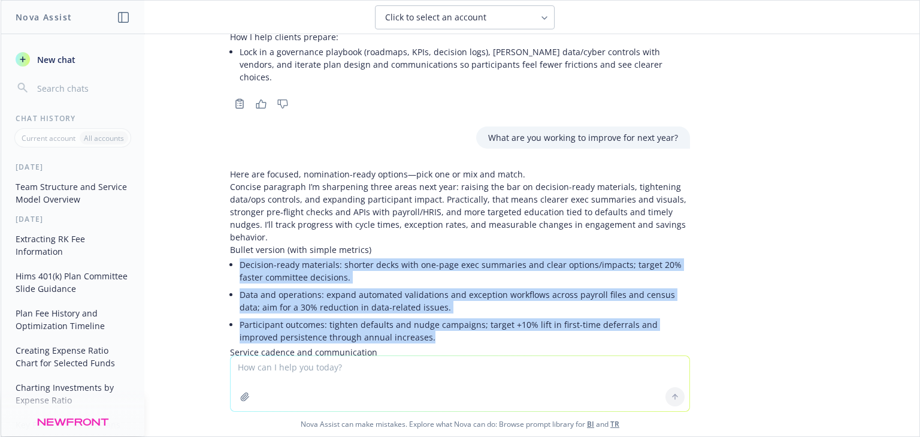
drag, startPoint x: 234, startPoint y: 177, endPoint x: 416, endPoint y: 243, distance: 193.7
click at [416, 256] on ul "Decision-ready materials: shorter decks with one-page exec summaries and clear …" at bounding box center [465, 301] width 451 height 90
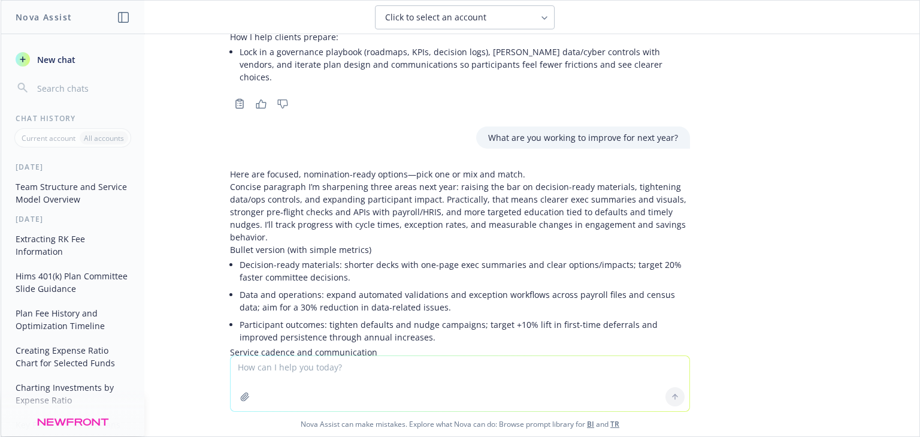
click at [253, 369] on textarea at bounding box center [460, 383] width 459 height 55
paste textarea "The most important thing you’ve learned in your career is..."
type textarea "The most important thing you’ve learned in your career is..."
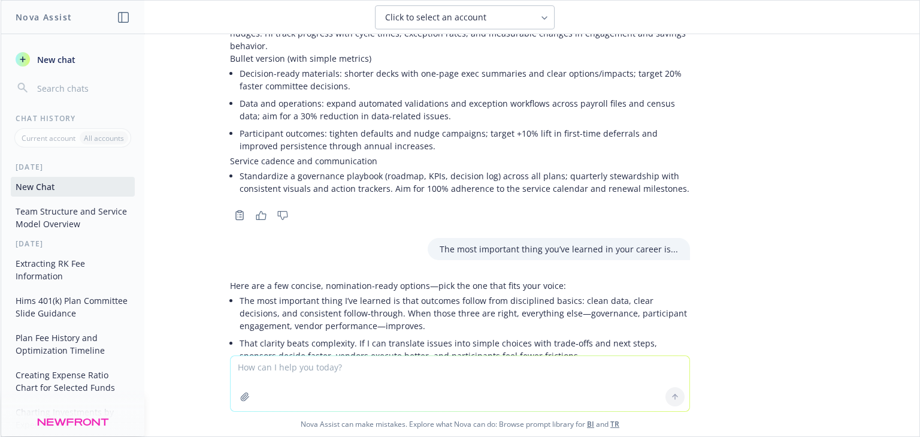
scroll to position [5057, 0]
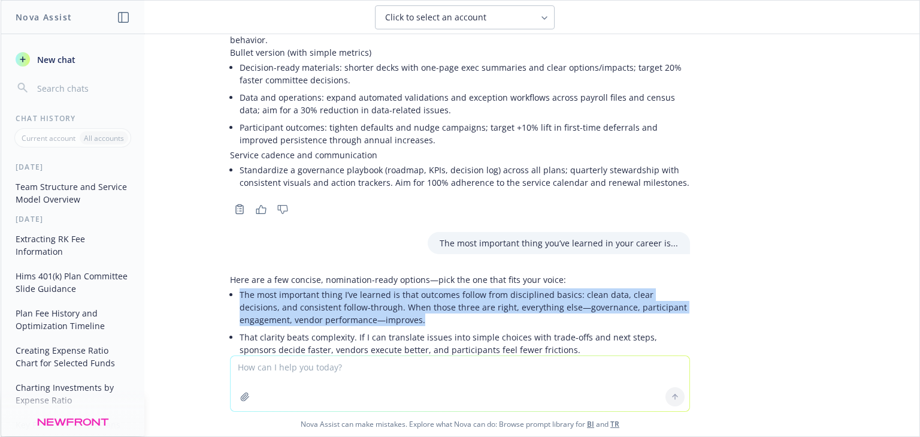
drag, startPoint x: 376, startPoint y: 229, endPoint x: 234, endPoint y: 209, distance: 143.4
click at [240, 288] on p "The most important thing I’ve learned is that outcomes follow from disciplined …" at bounding box center [465, 307] width 451 height 38
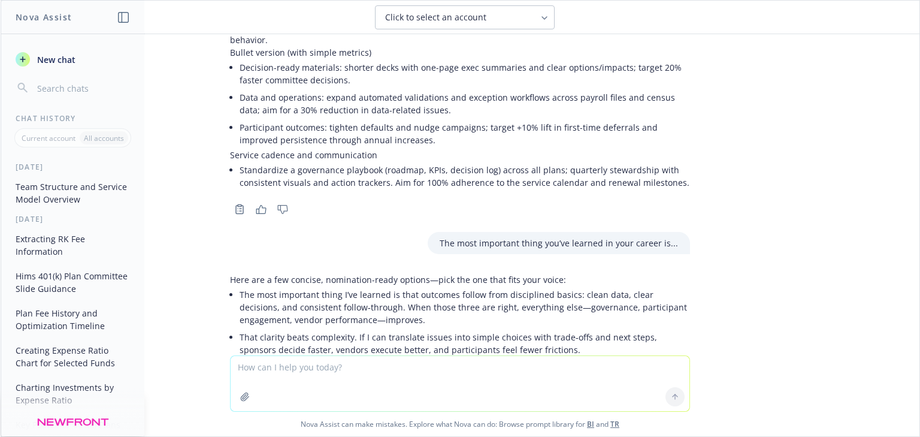
click at [337, 362] on textarea at bounding box center [460, 383] width 459 height 55
paste textarea "What question(s) have we not asked that you think should be asked of candidates…"
type textarea "What question(s) have we not asked that you think should be asked of candidates…"
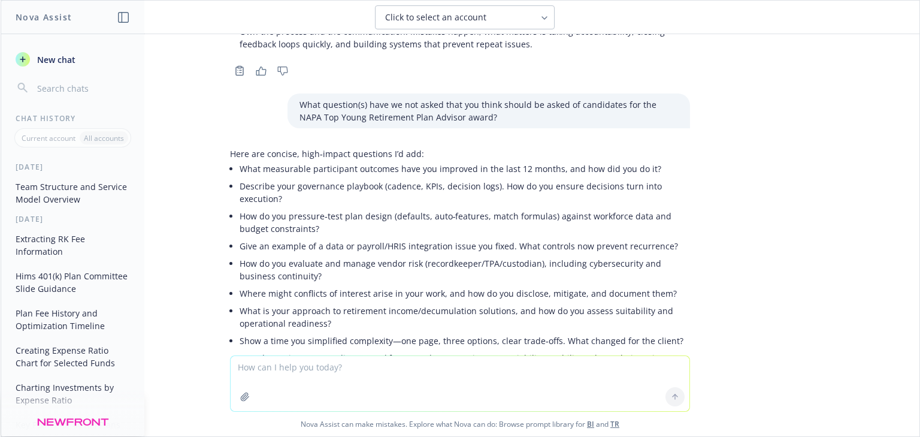
scroll to position [5352, 0]
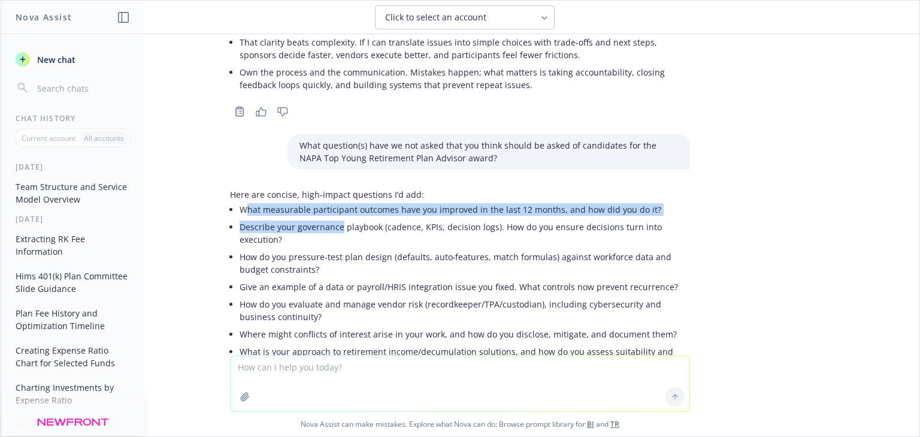
drag, startPoint x: 241, startPoint y: 123, endPoint x: 333, endPoint y: 140, distance: 93.8
click at [333, 201] on ul "What measurable participant outcomes have you improved in the last 12 months, a…" at bounding box center [465, 343] width 451 height 284
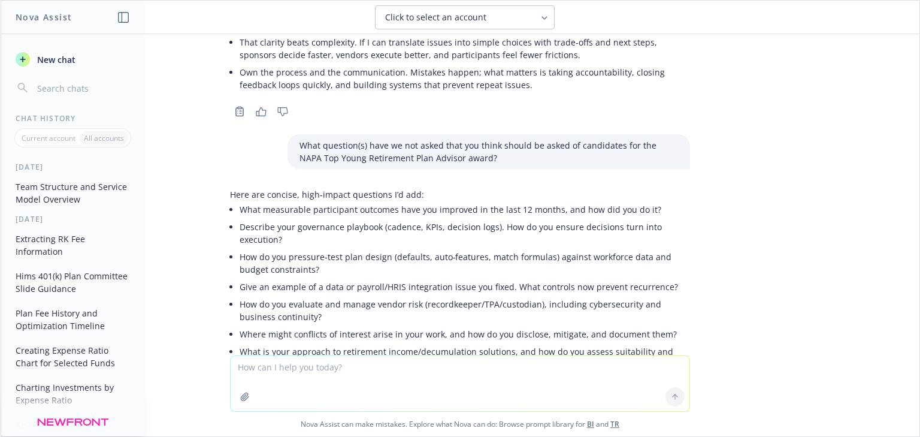
click at [331, 218] on li "Describe your governance playbook (cadence, KPIs, decision logs). How do you en…" at bounding box center [465, 233] width 451 height 30
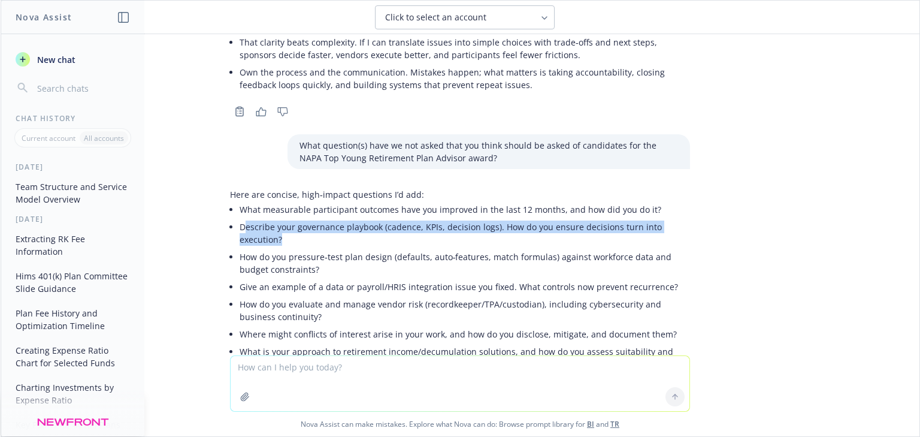
drag, startPoint x: 237, startPoint y: 137, endPoint x: 296, endPoint y: 155, distance: 61.4
click at [296, 218] on li "Describe your governance playbook (cadence, KPIs, decision logs). How do you en…" at bounding box center [465, 233] width 451 height 30
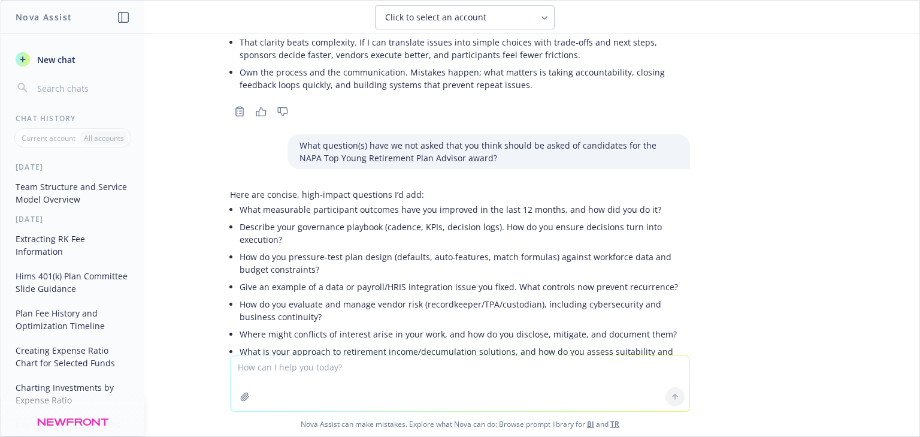
click at [295, 295] on li "How do you evaluate and manage vendor risk (recordkeeper/TPA/custodian), includ…" at bounding box center [465, 310] width 451 height 30
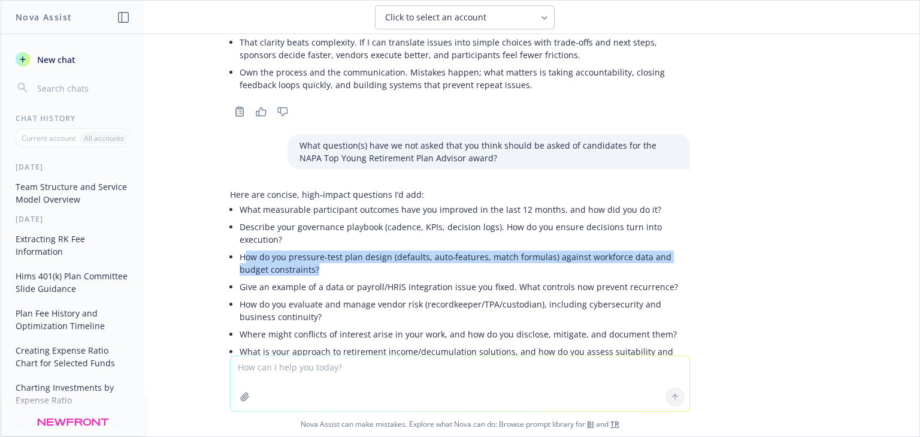
drag, startPoint x: 237, startPoint y: 168, endPoint x: 306, endPoint y: 184, distance: 71.4
click at [306, 248] on li "How do you pressure‑test plan design (defaults, auto‑features, match formulas) …" at bounding box center [465, 263] width 451 height 30
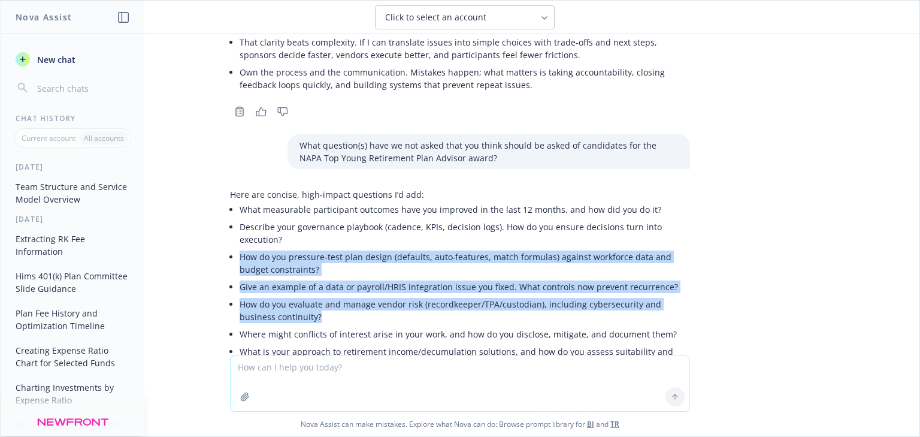
drag, startPoint x: 232, startPoint y: 167, endPoint x: 372, endPoint y: 223, distance: 150.9
click at [372, 223] on div "Here are concise, high‑impact questions I’d add: What measurable participant ou…" at bounding box center [460, 336] width 460 height 297
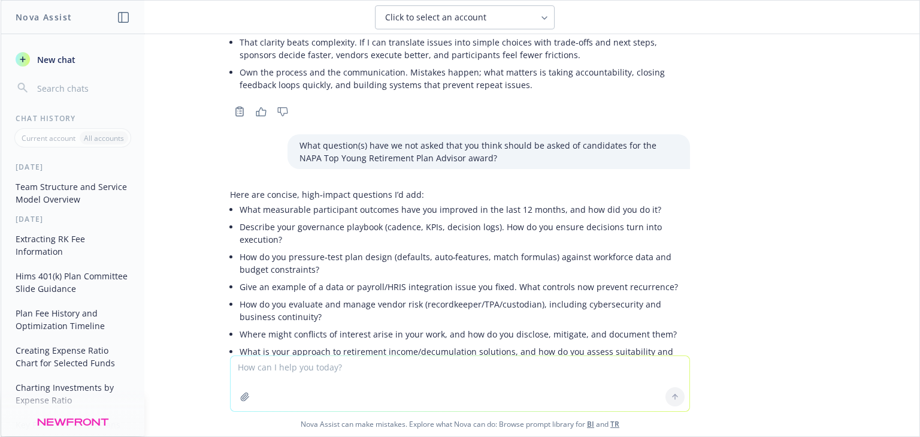
click at [290, 362] on textarea at bounding box center [460, 383] width 459 height 55
paste textarea "“I’d like the judges to know… “"
type textarea "“I’d like the judges to know… “"
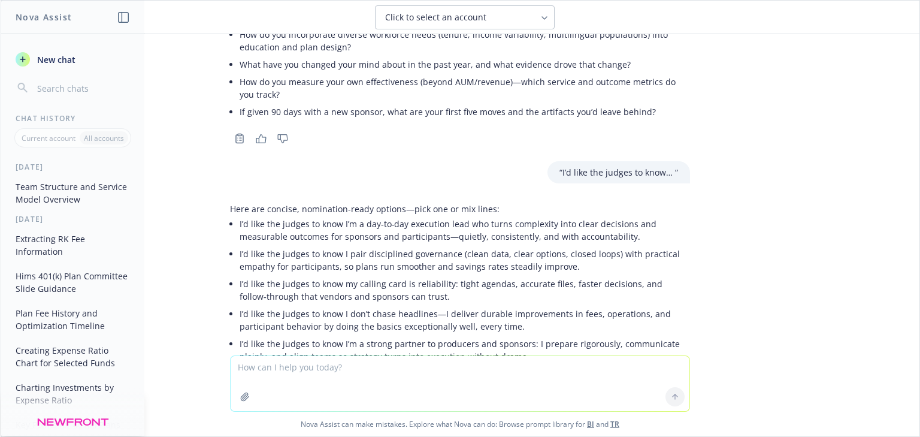
scroll to position [5723, 0]
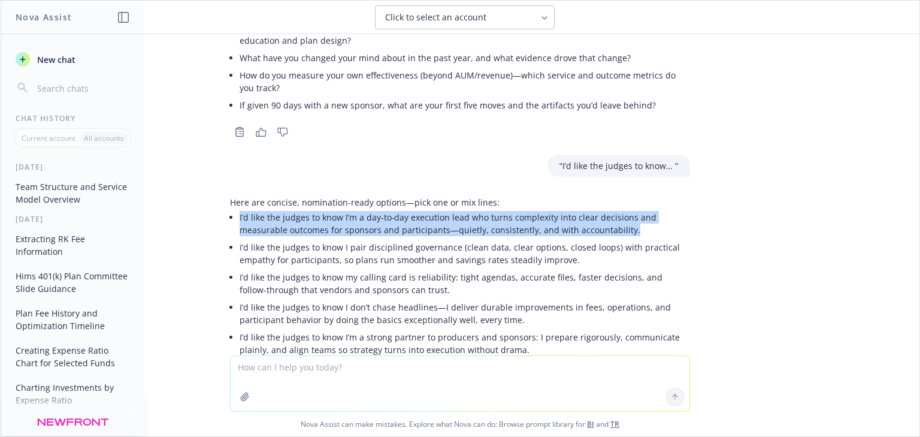
drag, startPoint x: 532, startPoint y: 131, endPoint x: 232, endPoint y: 132, distance: 299.6
click at [240, 211] on p "I’d like the judges to know I’m a day‑to‑day execution lead who turns complexit…" at bounding box center [465, 223] width 451 height 25
